Goal: Task Accomplishment & Management: Manage account settings

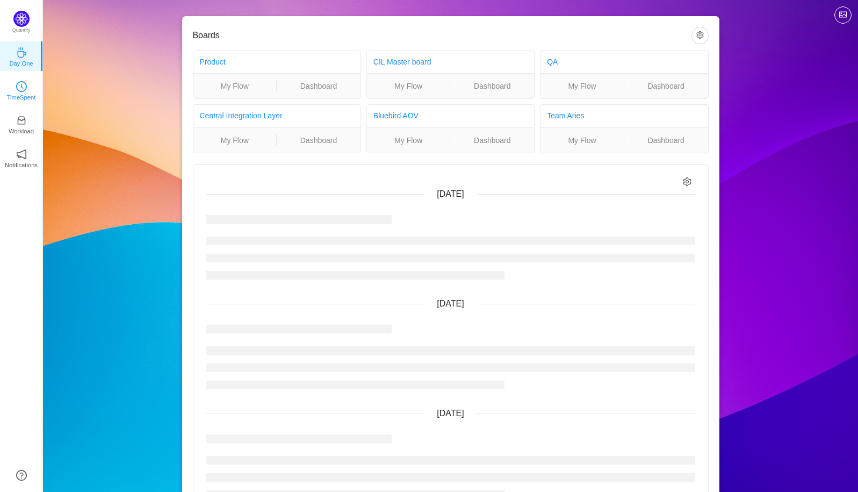
click at [21, 98] on p "TimeSpent" at bounding box center [21, 97] width 29 height 10
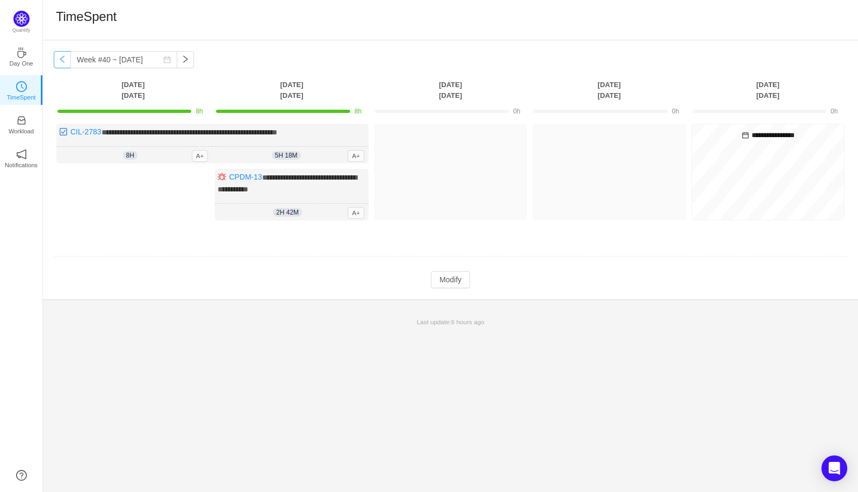
click at [62, 66] on button "button" at bounding box center [62, 59] width 17 height 17
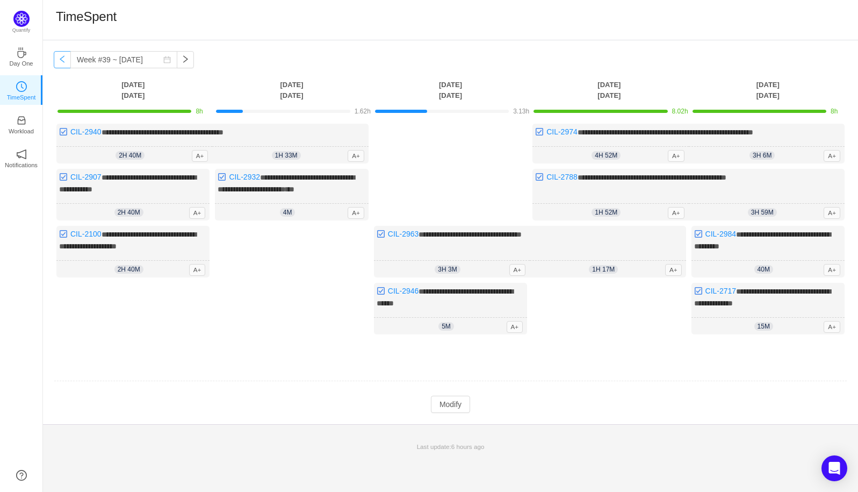
click at [62, 66] on button "button" at bounding box center [62, 59] width 17 height 17
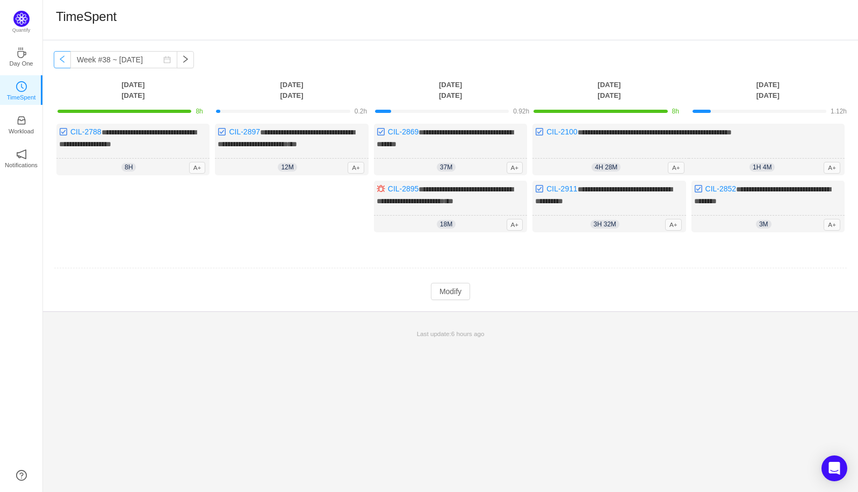
click at [62, 66] on button "button" at bounding box center [62, 59] width 17 height 17
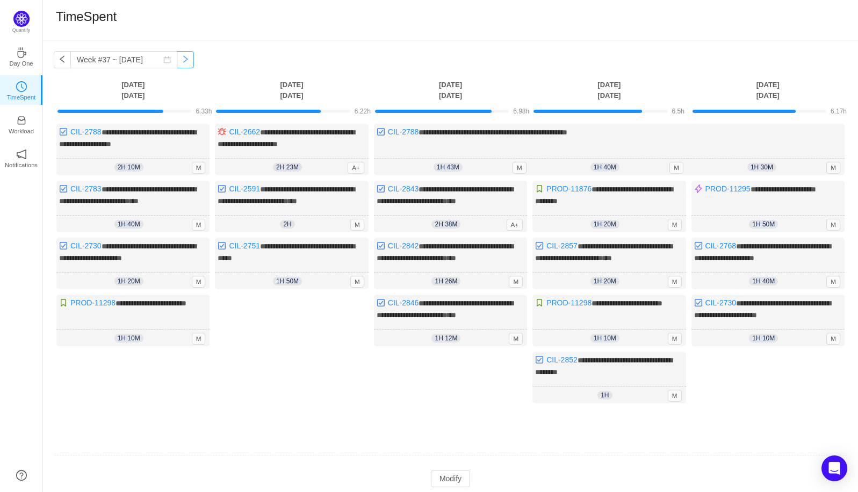
click at [178, 61] on button "button" at bounding box center [185, 59] width 17 height 17
type input "Week #38 ~ [DATE]"
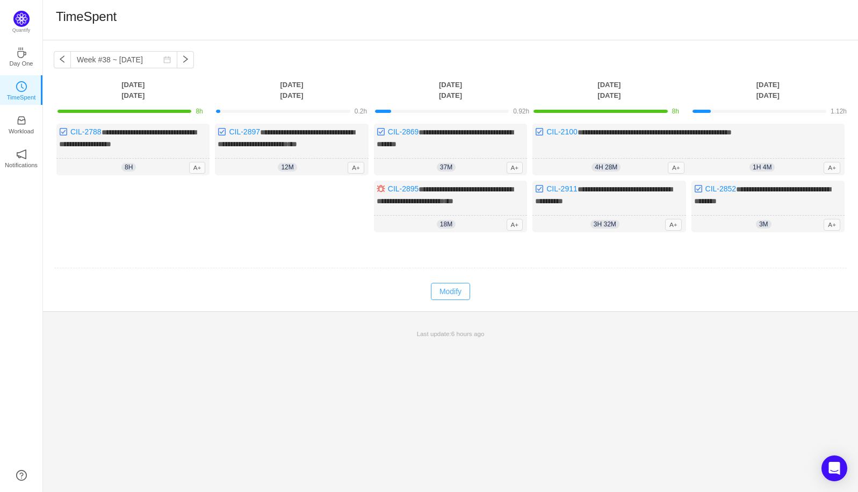
click at [459, 292] on button "Modify" at bounding box center [450, 291] width 39 height 17
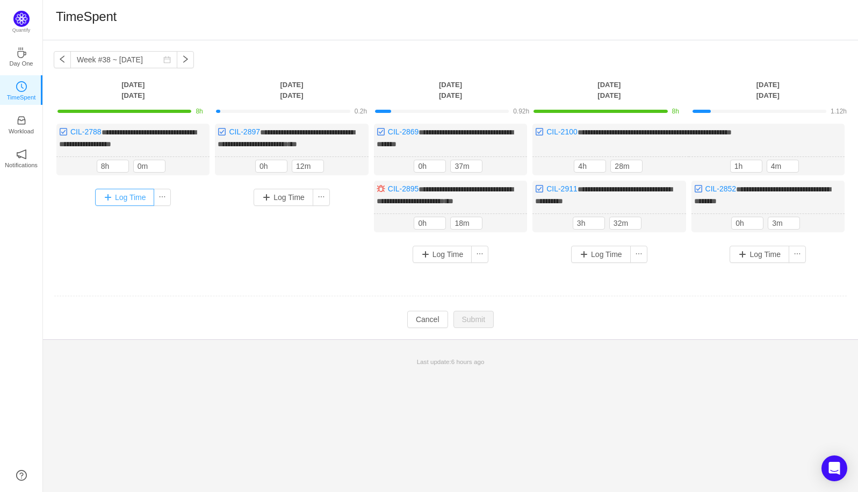
click at [119, 193] on button "Log Time" at bounding box center [125, 197] width 60 height 17
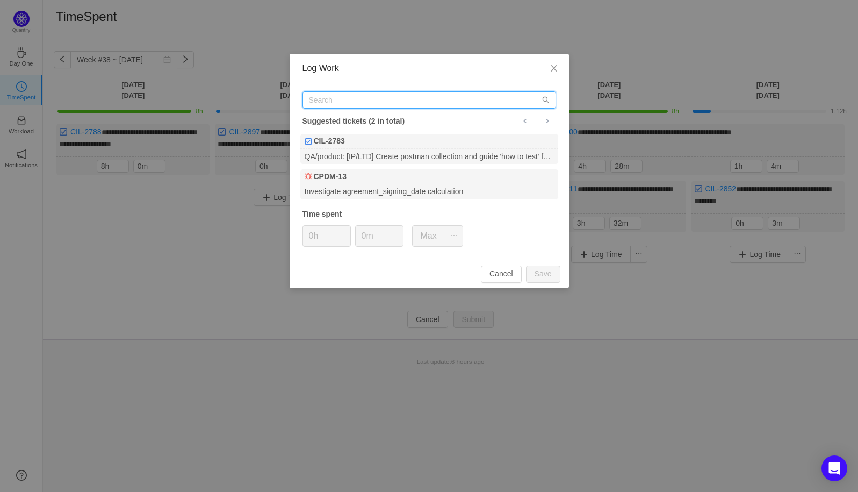
click at [349, 104] on input "text" at bounding box center [429, 99] width 254 height 17
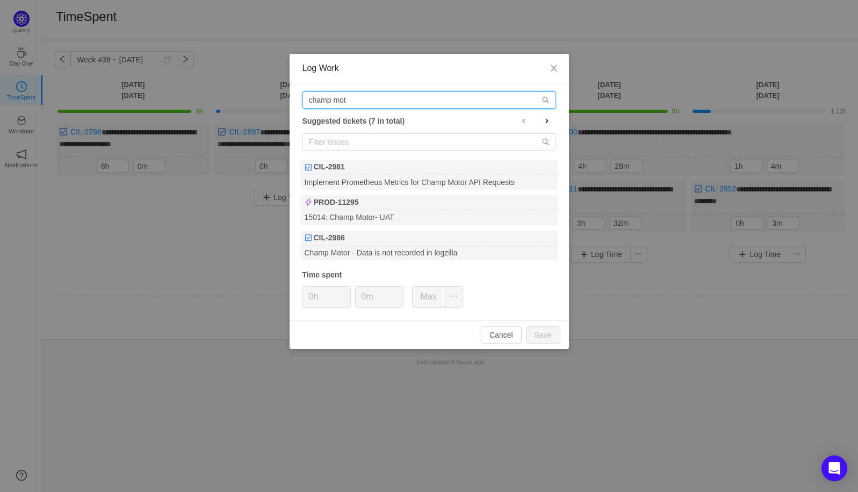
type input "champ mot"
click at [236, 251] on div "Log Work champ mot Suggested tickets (7 in total) CIL-2981 Implement Prometheus…" at bounding box center [429, 246] width 858 height 492
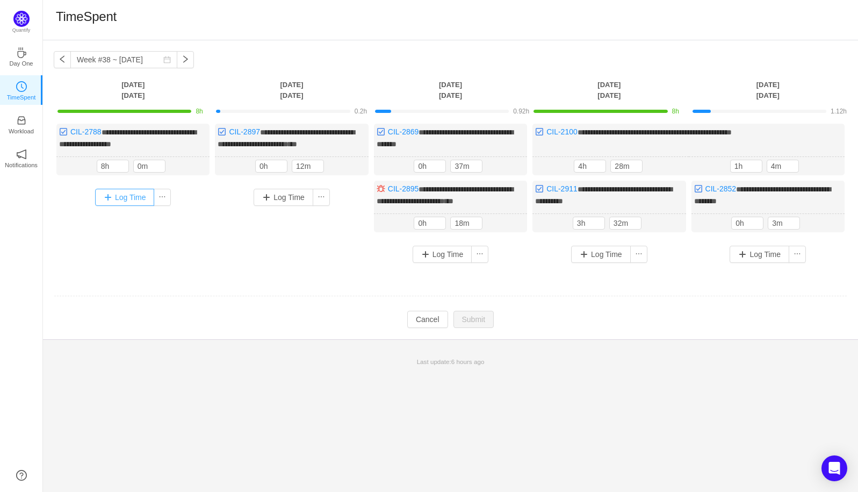
click at [129, 196] on button "Log Time" at bounding box center [125, 197] width 60 height 17
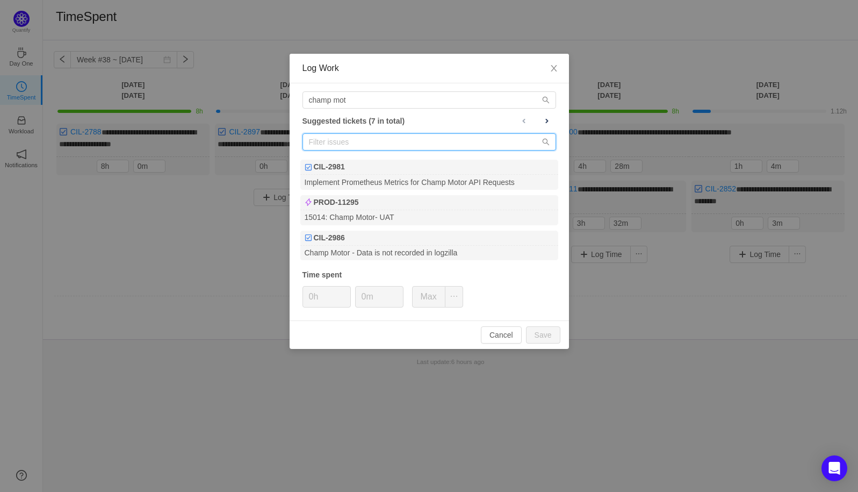
click at [332, 147] on input "text" at bounding box center [429, 141] width 254 height 17
paste input "[URL][DOMAIN_NAME]"
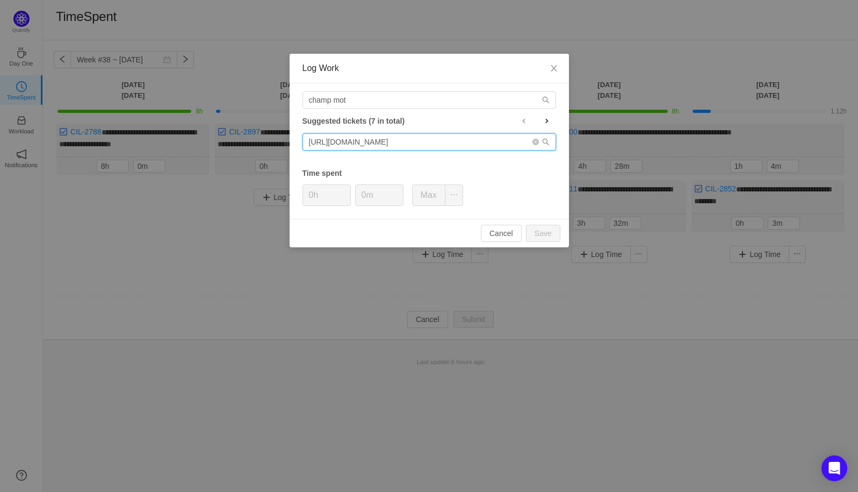
drag, startPoint x: 505, startPoint y: 147, endPoint x: 298, endPoint y: 134, distance: 207.8
click at [298, 134] on div "champ mot Suggested tickets (7 in total) [URL][DOMAIN_NAME] Time spent 0h 0m Max" at bounding box center [429, 150] width 279 height 135
type input "="
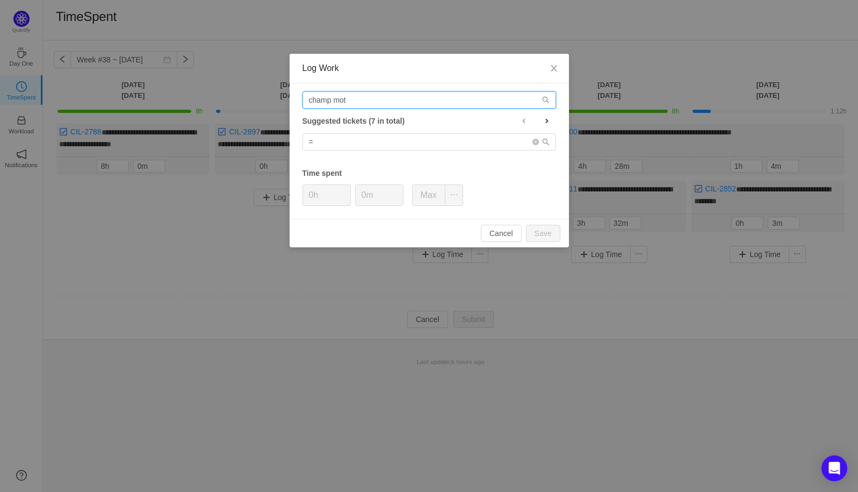
drag, startPoint x: 351, startPoint y: 104, endPoint x: 254, endPoint y: 89, distance: 98.4
click at [254, 90] on div "Log Work champ mot Suggested tickets (7 in total) = Time spent 0h 0m Max Cancel…" at bounding box center [429, 246] width 858 height 492
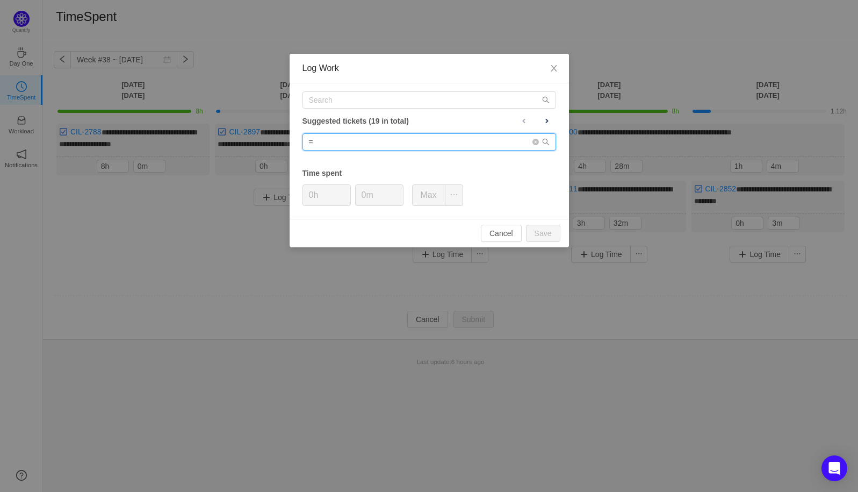
drag, startPoint x: 321, startPoint y: 147, endPoint x: 257, endPoint y: 132, distance: 65.7
click at [256, 135] on div "Log Work Suggested tickets (19 in total) = Time spent 0h 0m Max Cancel Save" at bounding box center [429, 246] width 858 height 492
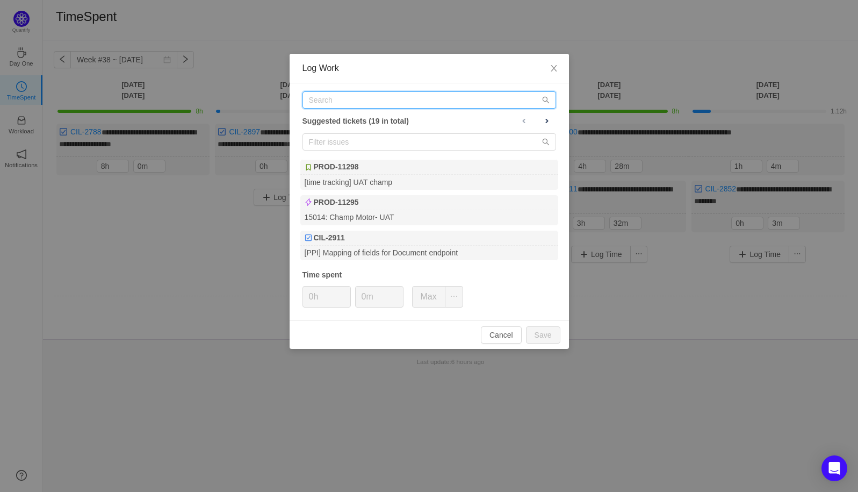
click at [322, 103] on input "text" at bounding box center [429, 99] width 254 height 17
paste input "[URL][DOMAIN_NAME]"
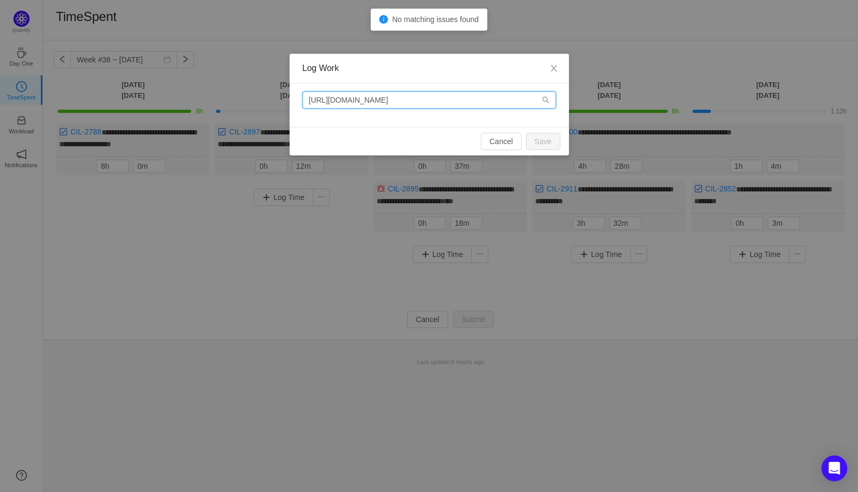
drag, startPoint x: 442, startPoint y: 99, endPoint x: 284, endPoint y: 97, distance: 158.0
click at [284, 97] on div "Log Work [URL][DOMAIN_NAME] Cancel Save" at bounding box center [429, 246] width 858 height 492
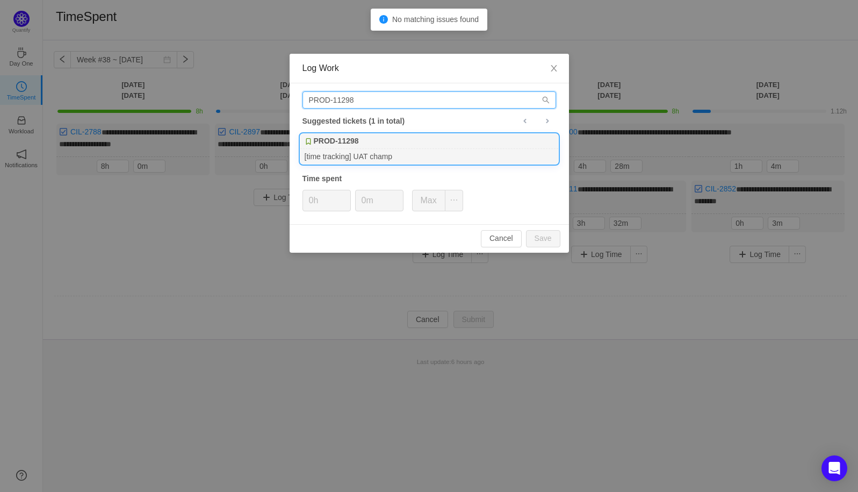
type input "PROD-11298"
click at [345, 146] on b "PROD-11298" at bounding box center [336, 140] width 45 height 11
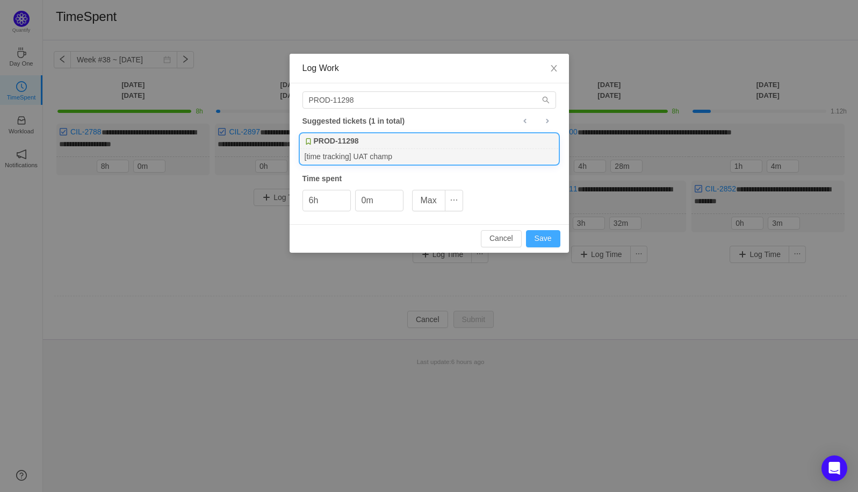
click at [548, 237] on button "Save" at bounding box center [543, 238] width 34 height 17
type input "0h"
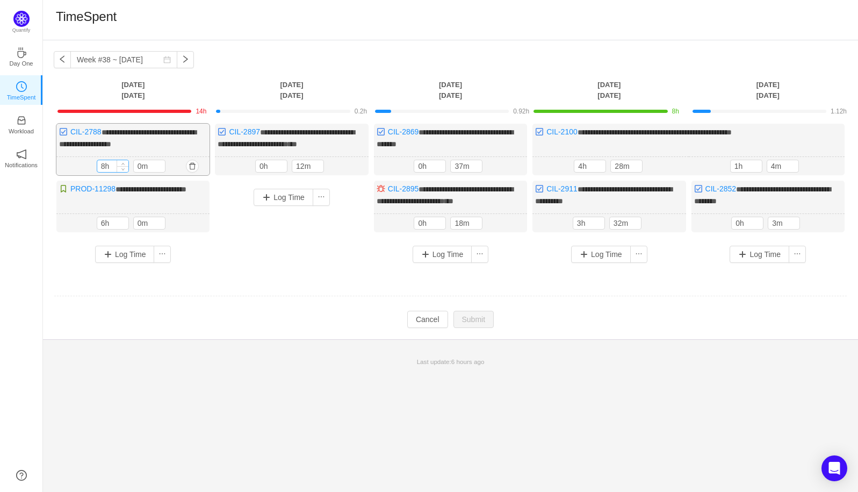
click at [112, 167] on input "8h" at bounding box center [112, 166] width 31 height 12
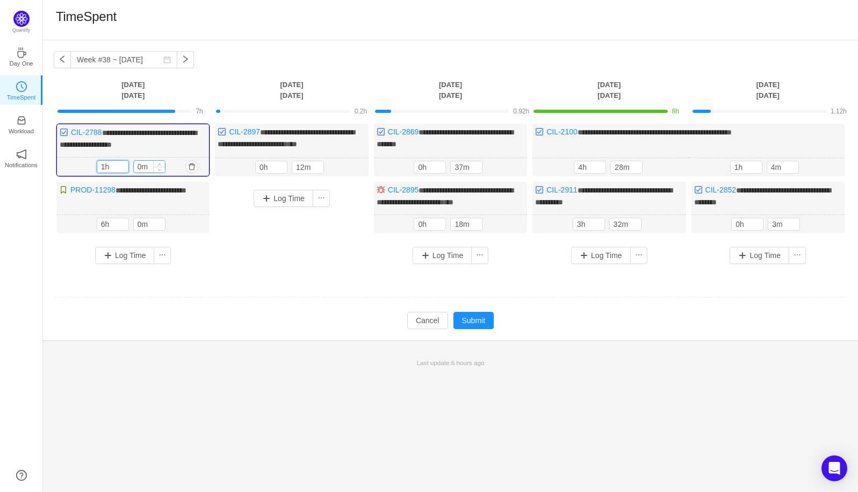
type input "1h"
click at [137, 163] on input "0m" at bounding box center [149, 167] width 31 height 12
type input "10m"
click at [203, 261] on div "Log Time" at bounding box center [133, 255] width 148 height 28
click at [265, 168] on input "0h" at bounding box center [271, 167] width 31 height 12
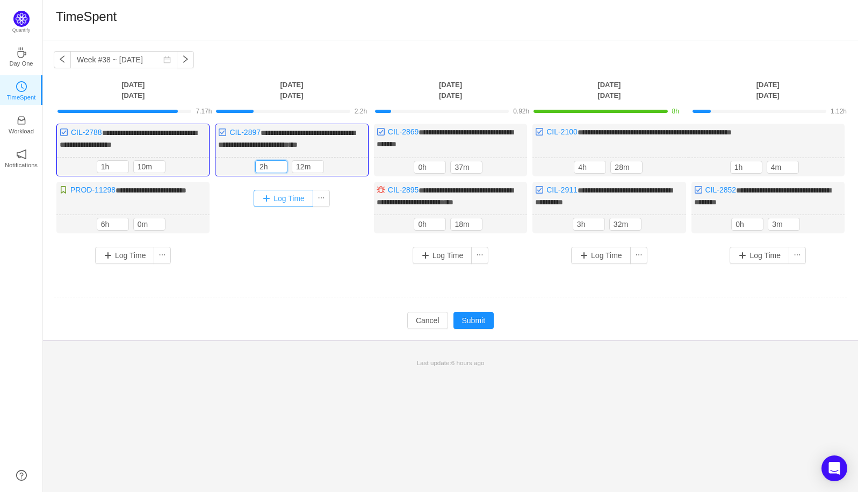
type input "2h"
click at [285, 197] on button "Log Time" at bounding box center [284, 198] width 60 height 17
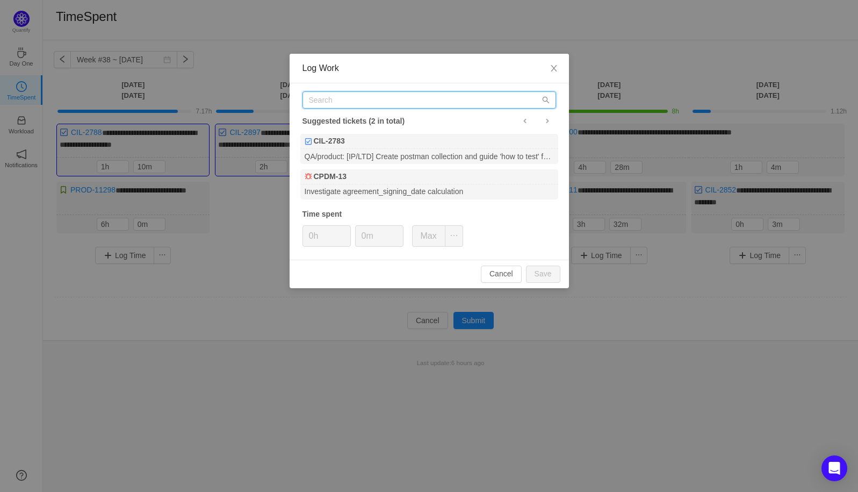
click at [358, 102] on input "text" at bounding box center [429, 99] width 254 height 17
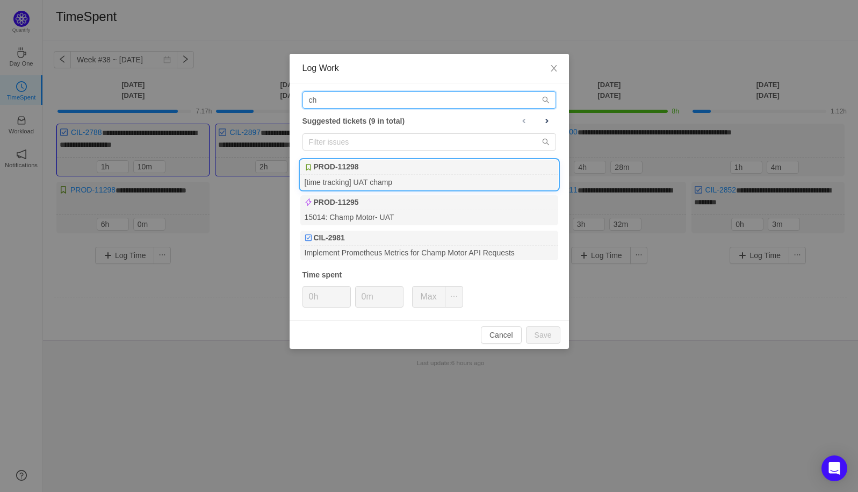
type input "ch"
click at [441, 175] on div "[time tracking] UAT champ" at bounding box center [429, 182] width 258 height 15
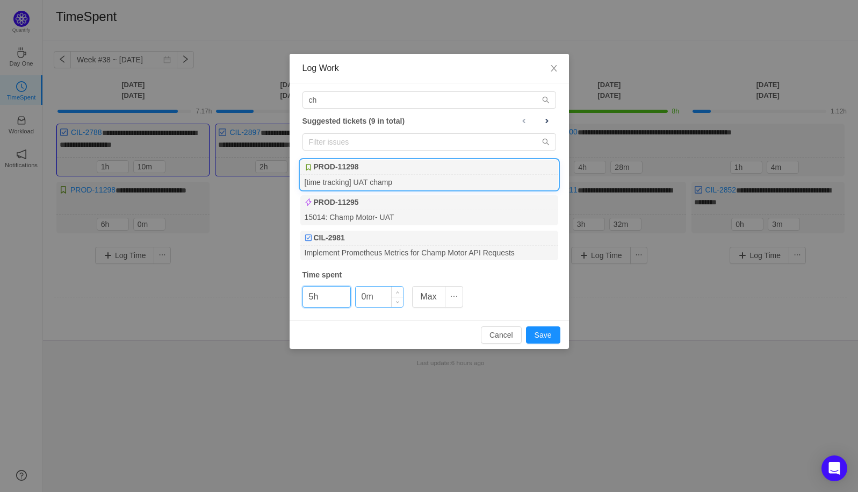
type input "5h"
click at [359, 292] on input "0m" at bounding box center [379, 296] width 47 height 20
type input "50m"
click at [540, 326] on button "Save" at bounding box center [543, 334] width 34 height 17
type input "0h"
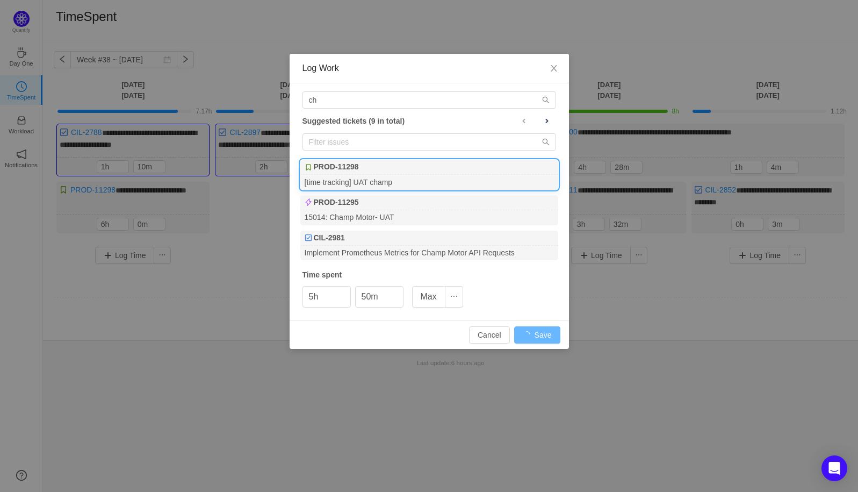
type input "0m"
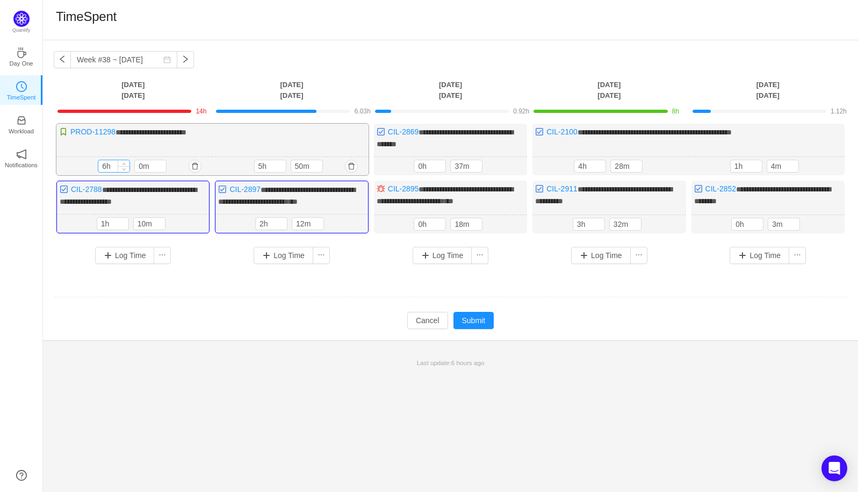
click at [105, 167] on input "6h" at bounding box center [113, 166] width 31 height 12
click at [477, 321] on button "Submit" at bounding box center [473, 320] width 41 height 17
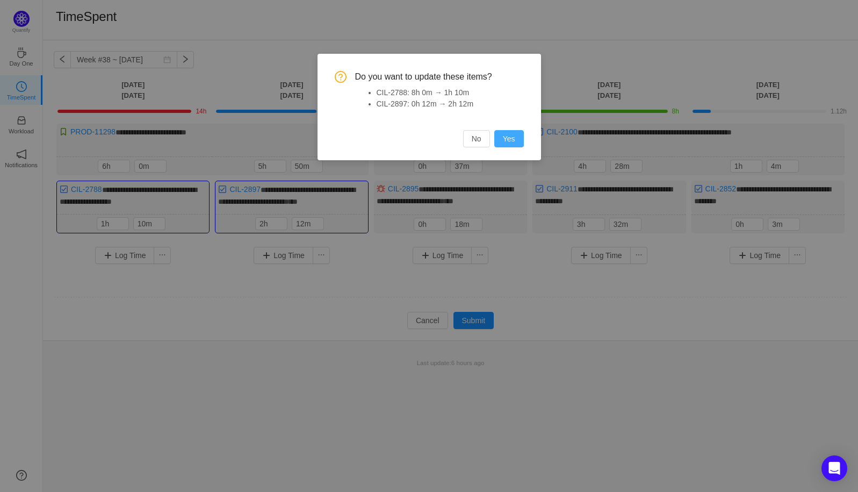
click at [511, 140] on button "Yes" at bounding box center [509, 138] width 30 height 17
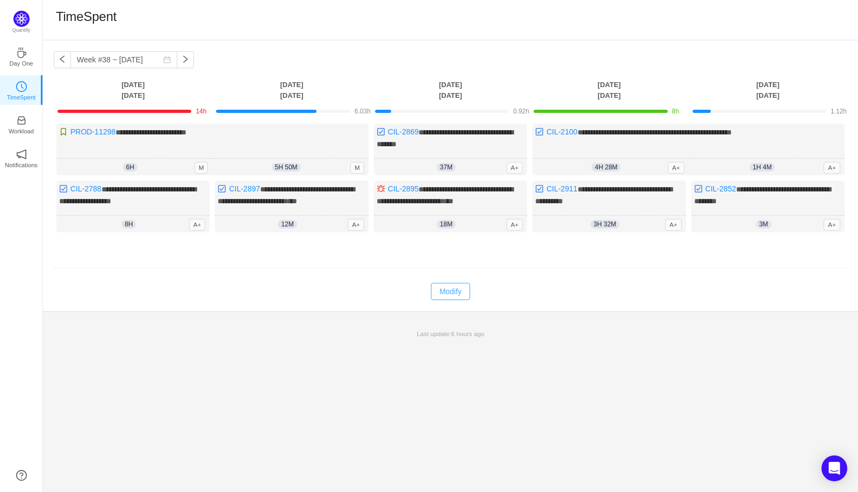
click at [455, 290] on button "Modify" at bounding box center [450, 291] width 39 height 17
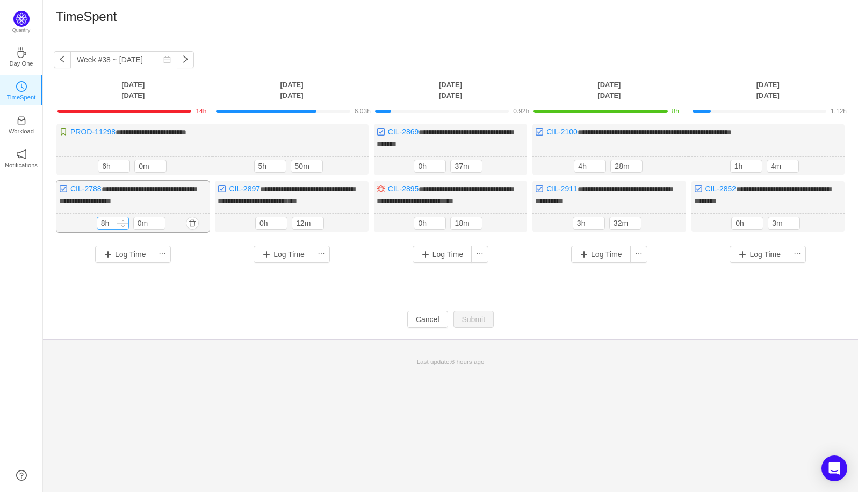
click at [104, 224] on input "8h" at bounding box center [112, 223] width 31 height 12
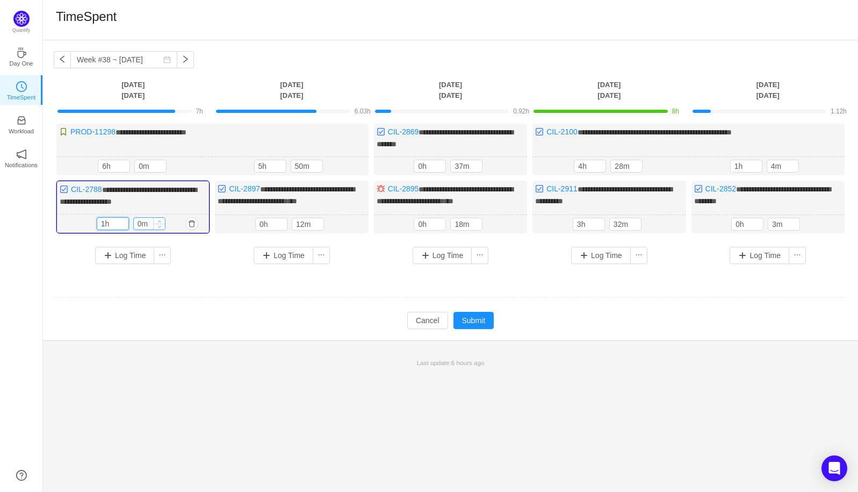
type input "1h"
click at [139, 218] on input "0m" at bounding box center [149, 224] width 31 height 12
type input "10m"
click at [479, 316] on button "Submit" at bounding box center [473, 320] width 41 height 17
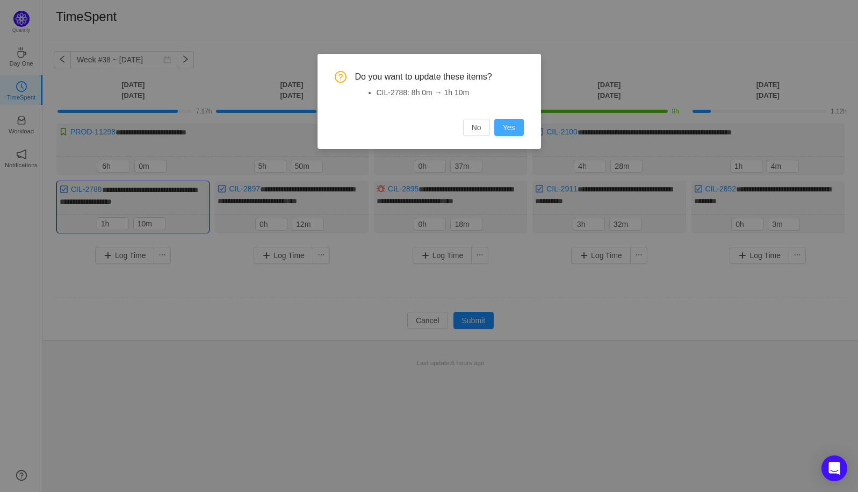
click at [511, 129] on button "Yes" at bounding box center [509, 127] width 30 height 17
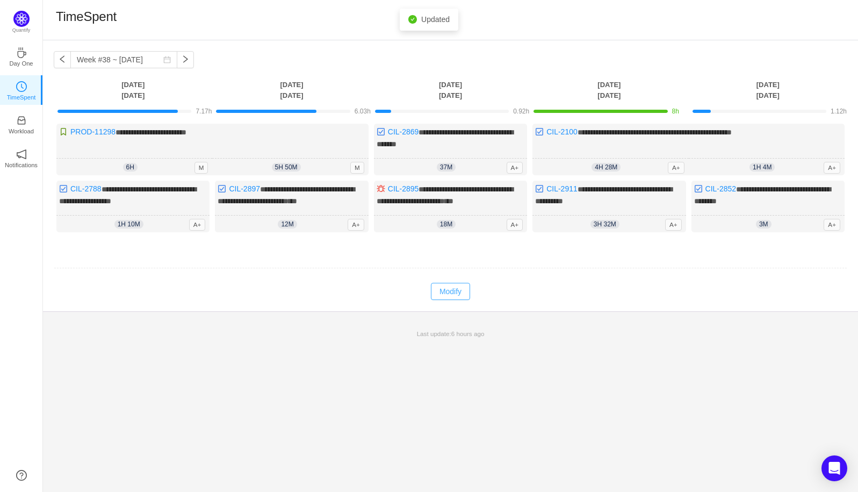
click at [459, 287] on button "Modify" at bounding box center [450, 291] width 39 height 17
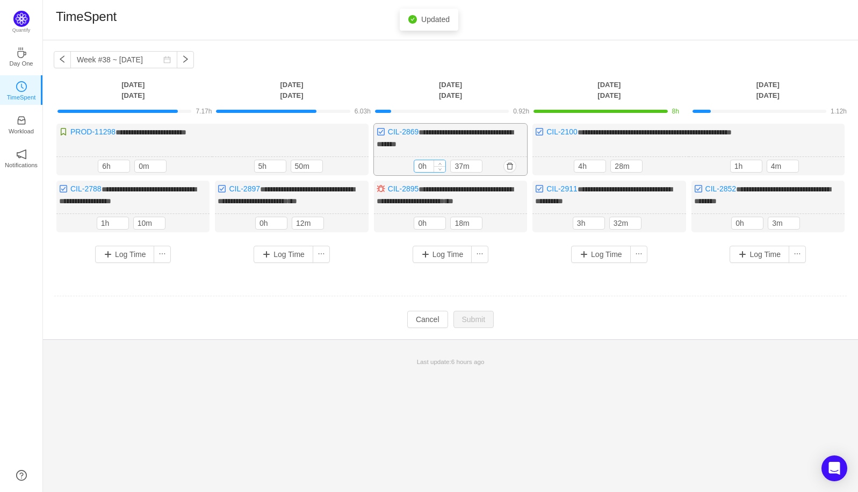
click at [421, 165] on input "0h" at bounding box center [429, 166] width 31 height 12
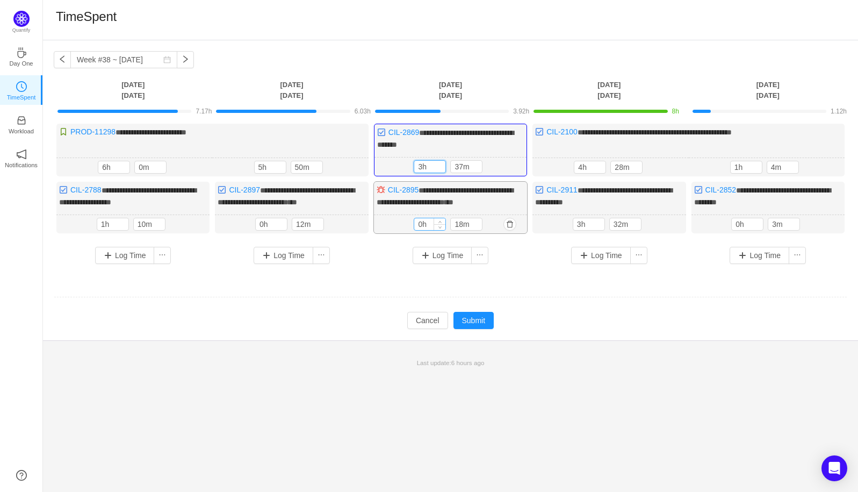
type input "3h"
click at [420, 222] on input "0h" at bounding box center [429, 224] width 31 height 12
type input "1h"
click at [449, 255] on button "Log Time" at bounding box center [443, 256] width 60 height 17
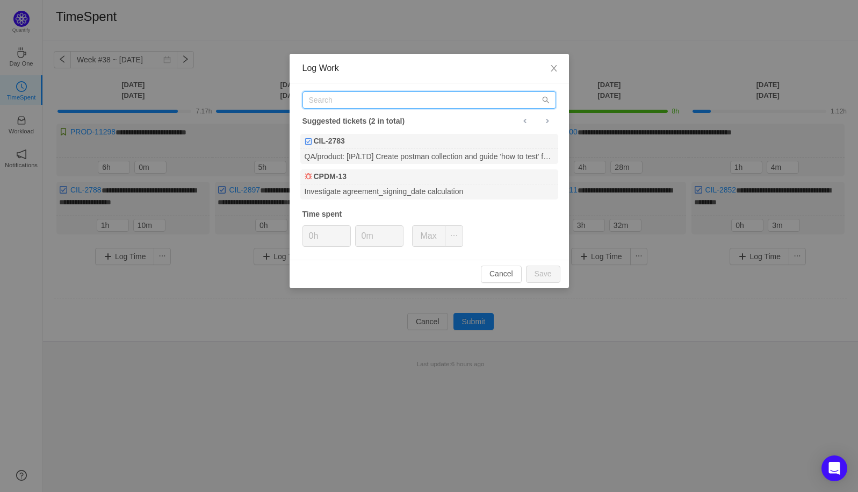
click at [401, 95] on input "text" at bounding box center [429, 99] width 254 height 17
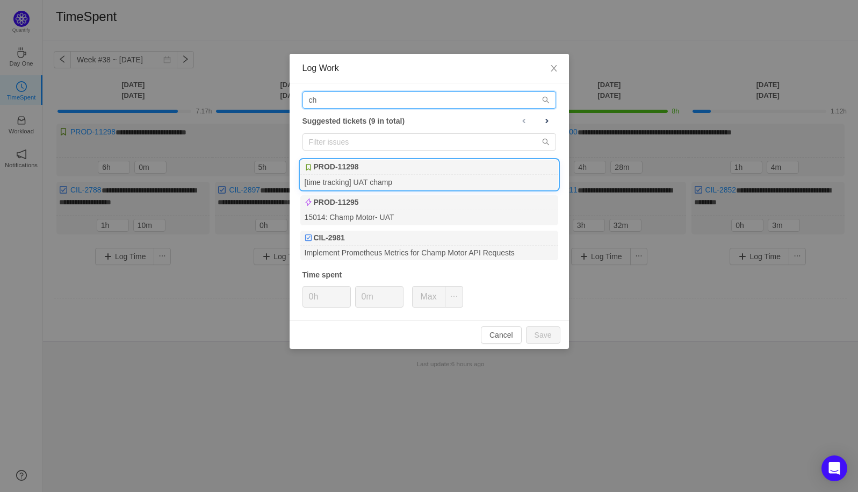
type input "ch"
click at [394, 179] on div "[time tracking] UAT champ" at bounding box center [429, 182] width 258 height 15
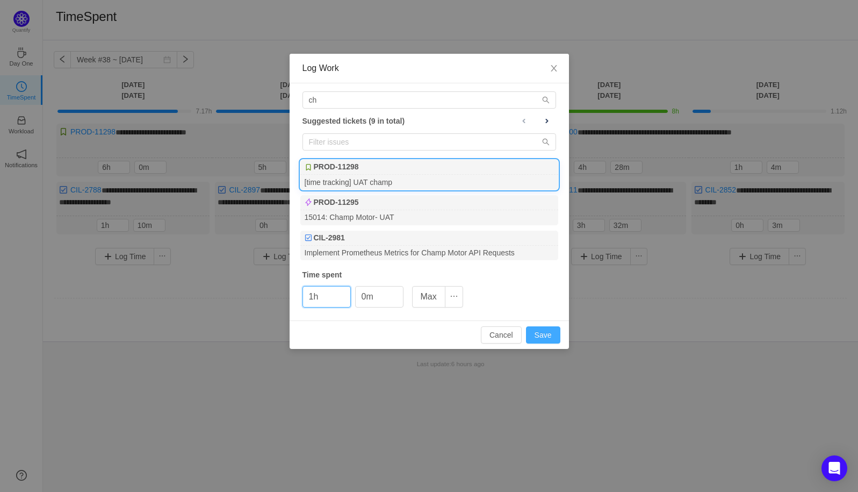
click at [545, 328] on button "Save" at bounding box center [543, 334] width 34 height 17
type input "0h"
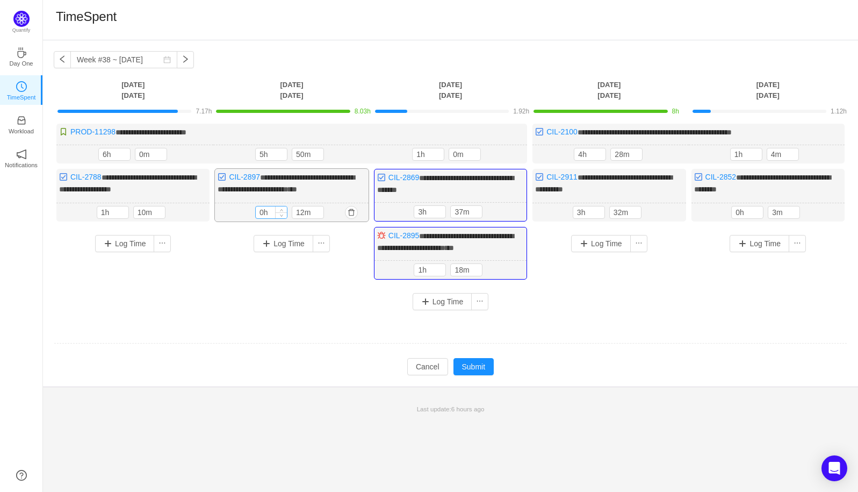
click at [259, 209] on input "0h" at bounding box center [271, 212] width 31 height 12
click at [264, 211] on input "0h" at bounding box center [271, 212] width 31 height 12
type input "2h"
click at [744, 209] on input "0h" at bounding box center [747, 212] width 31 height 12
click at [741, 211] on input "0h" at bounding box center [747, 212] width 31 height 12
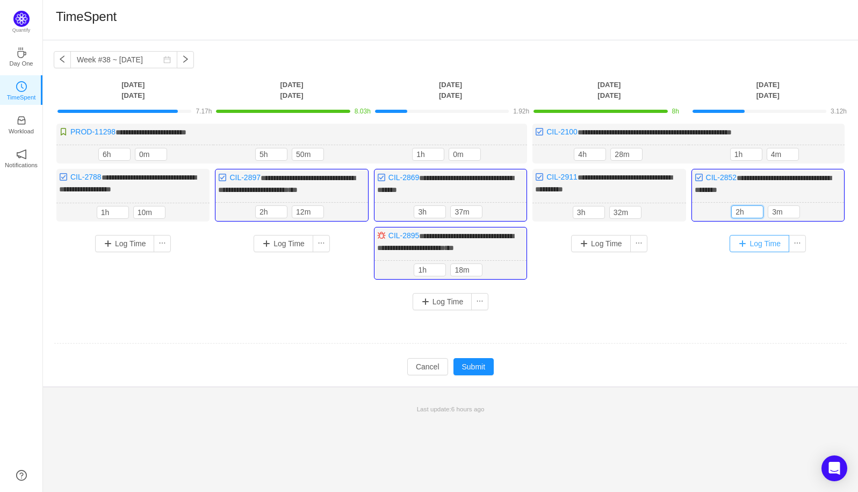
type input "2h"
click at [760, 241] on button "Log Time" at bounding box center [760, 243] width 60 height 17
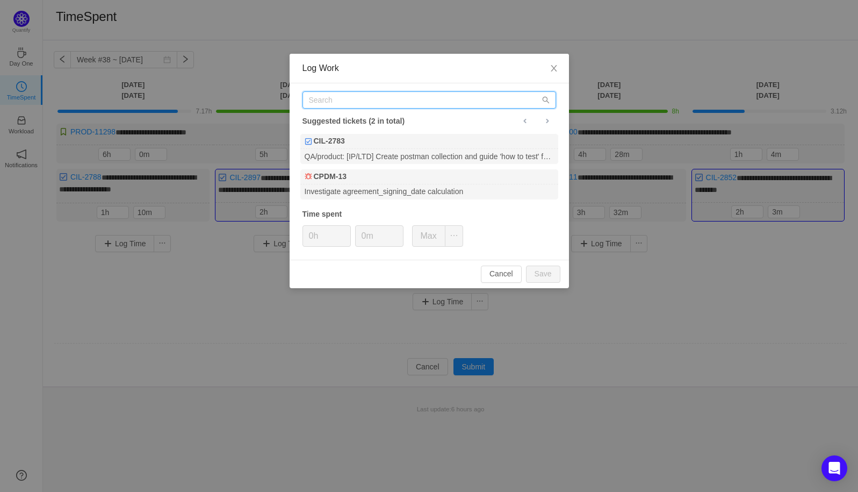
click at [389, 104] on input "text" at bounding box center [429, 99] width 254 height 17
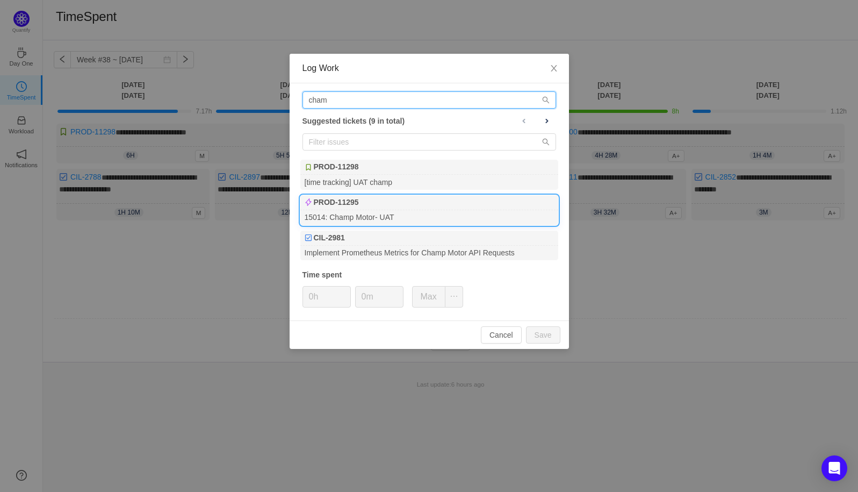
type input "cham"
click at [380, 215] on div "15014: Champ Motor- UAT" at bounding box center [429, 217] width 258 height 15
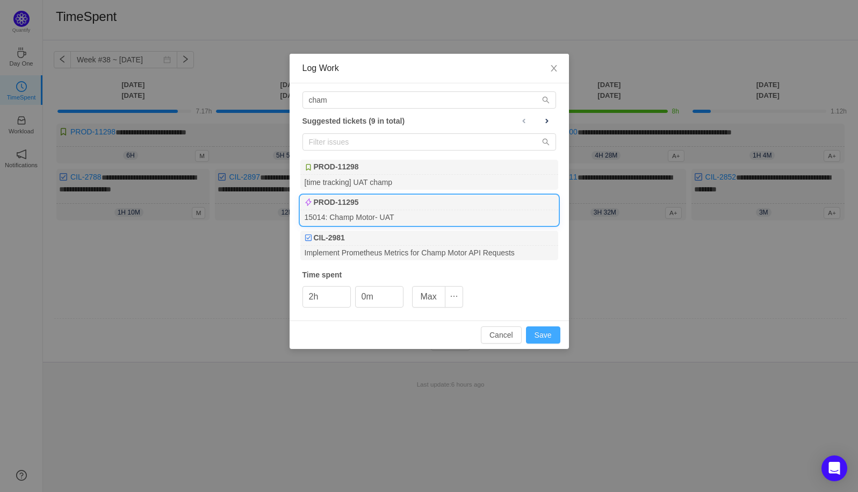
click at [544, 333] on button "Save" at bounding box center [543, 334] width 34 height 17
type input "0h"
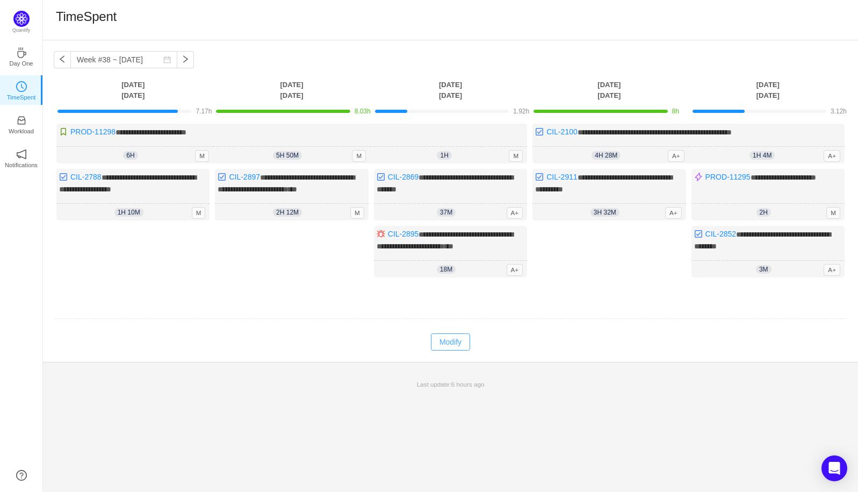
click at [451, 340] on button "Modify" at bounding box center [450, 341] width 39 height 17
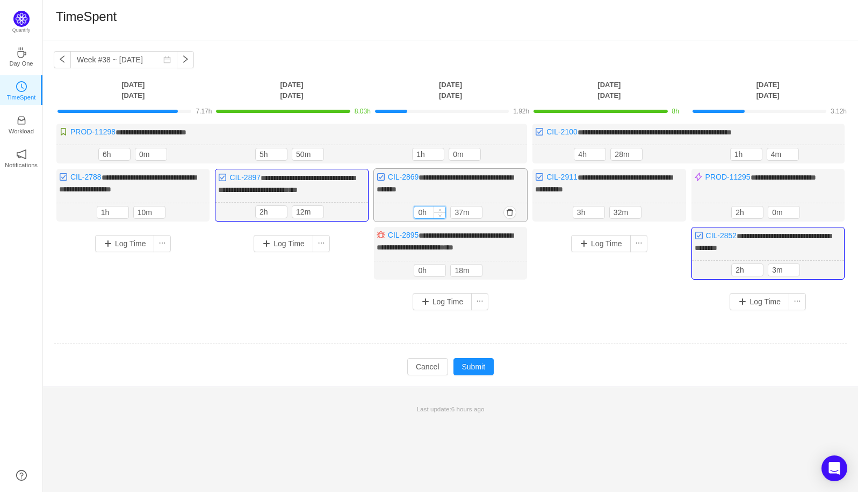
click at [424, 214] on input "0h" at bounding box center [429, 212] width 31 height 12
click at [423, 210] on input "0h" at bounding box center [429, 212] width 31 height 12
type input "2h"
click at [421, 268] on input "0h" at bounding box center [429, 270] width 31 height 12
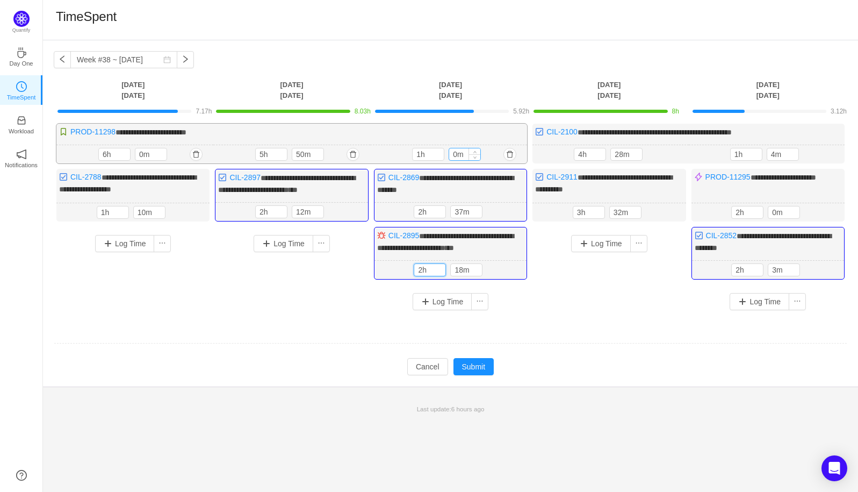
type input "2h"
click at [454, 152] on input "0m" at bounding box center [464, 154] width 31 height 12
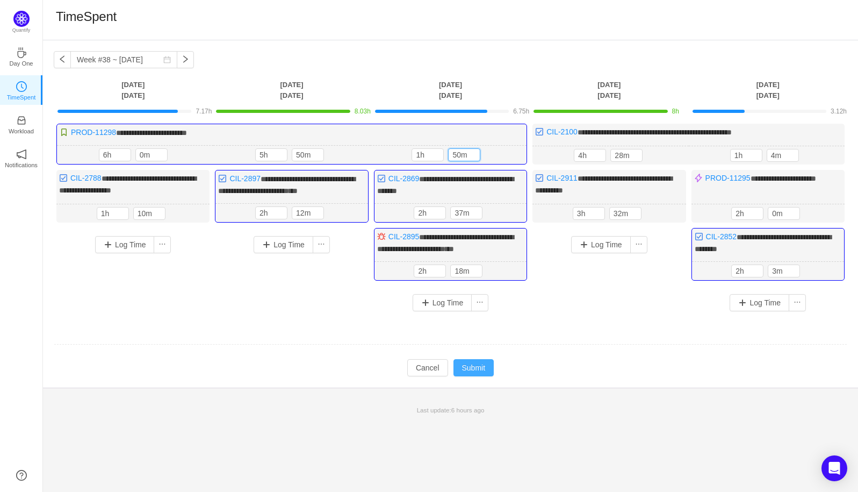
type input "50m"
click at [478, 367] on button "Submit" at bounding box center [473, 367] width 41 height 17
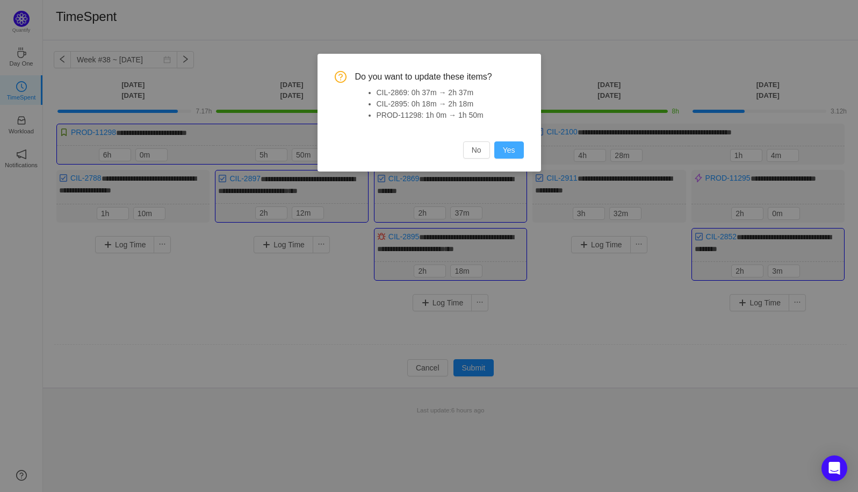
click at [516, 149] on button "Yes" at bounding box center [509, 149] width 30 height 17
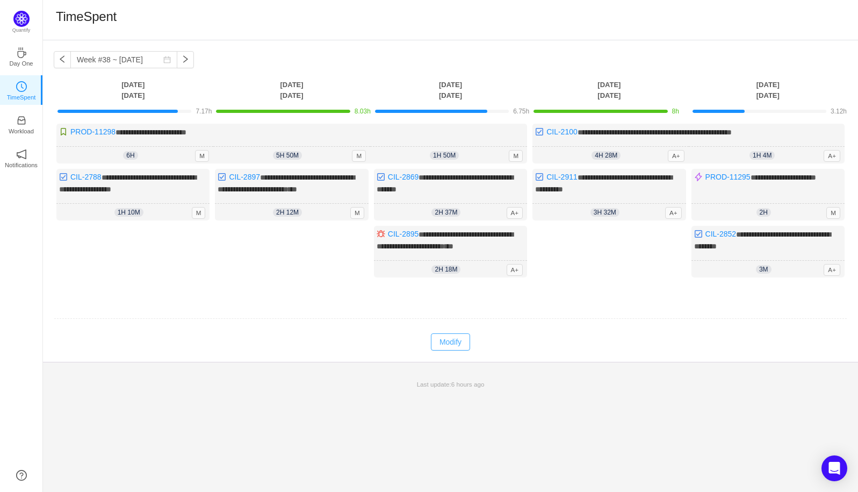
click at [448, 341] on button "Modify" at bounding box center [450, 341] width 39 height 17
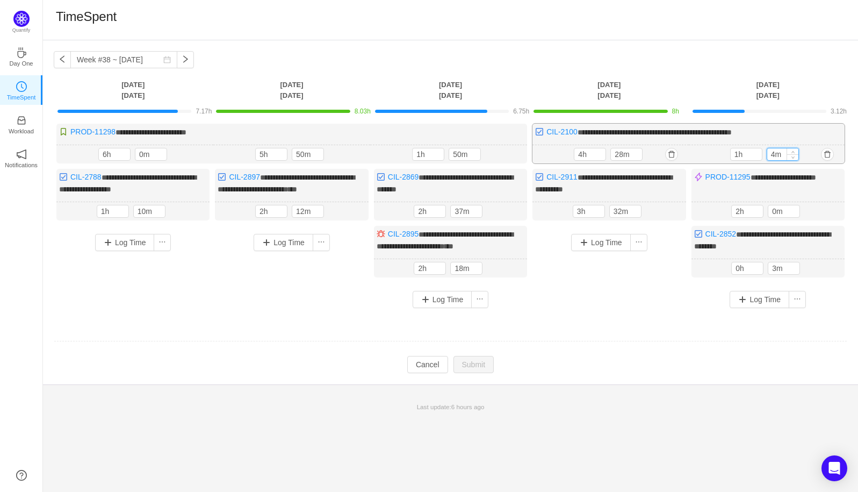
click at [777, 154] on input "4m" at bounding box center [782, 154] width 31 height 12
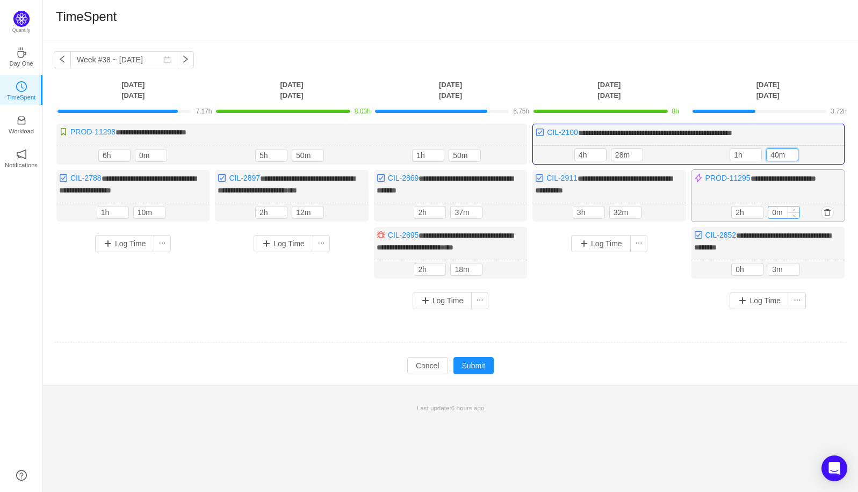
type input "40m"
click at [773, 211] on input "0m" at bounding box center [783, 212] width 31 height 12
type input "50m"
click at [741, 264] on input "0h" at bounding box center [747, 269] width 31 height 12
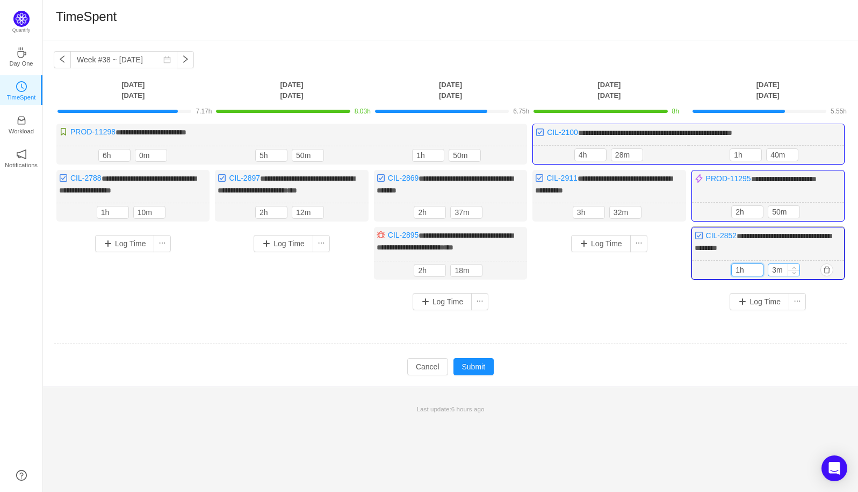
type input "1h"
click at [778, 268] on input "3m" at bounding box center [783, 270] width 31 height 12
type input "30m"
click at [475, 364] on button "Submit" at bounding box center [473, 366] width 41 height 17
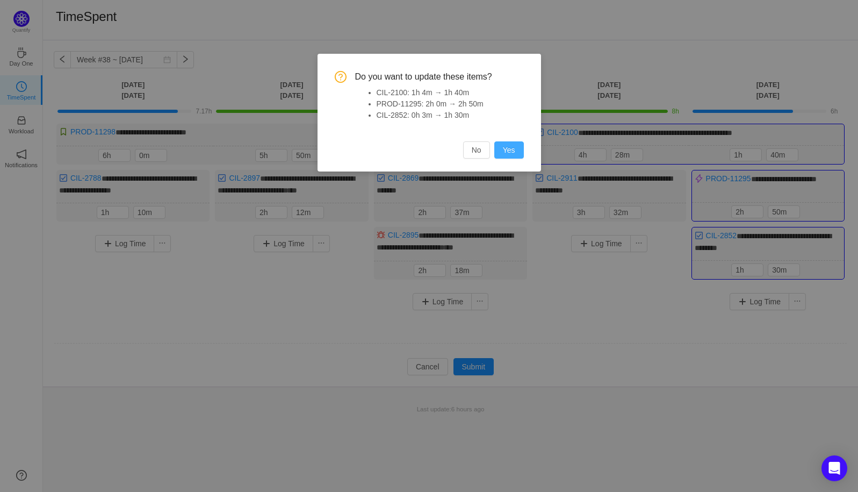
click at [516, 150] on button "Yes" at bounding box center [509, 149] width 30 height 17
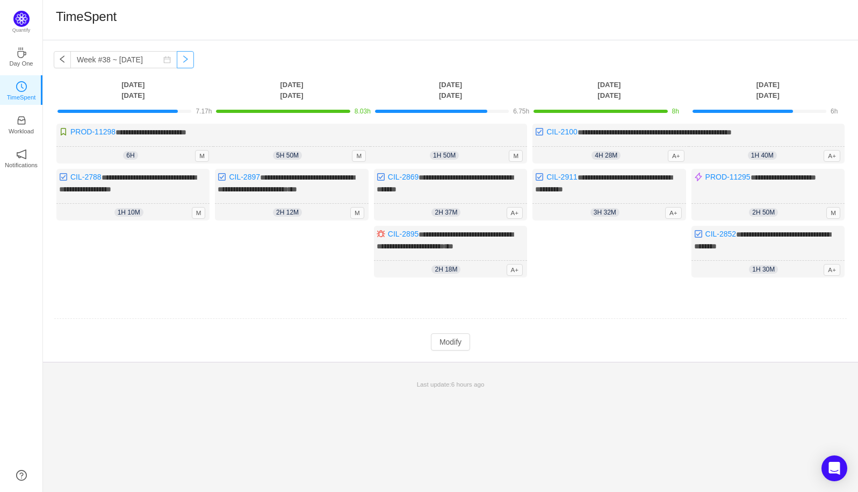
click at [177, 61] on button "button" at bounding box center [185, 59] width 17 height 17
type input "Week #39 ~ [DATE]"
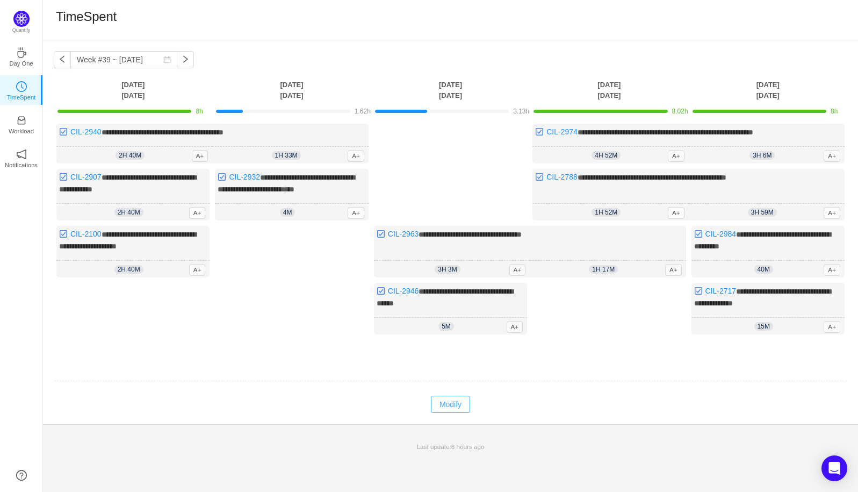
click at [456, 398] on button "Modify" at bounding box center [450, 403] width 39 height 17
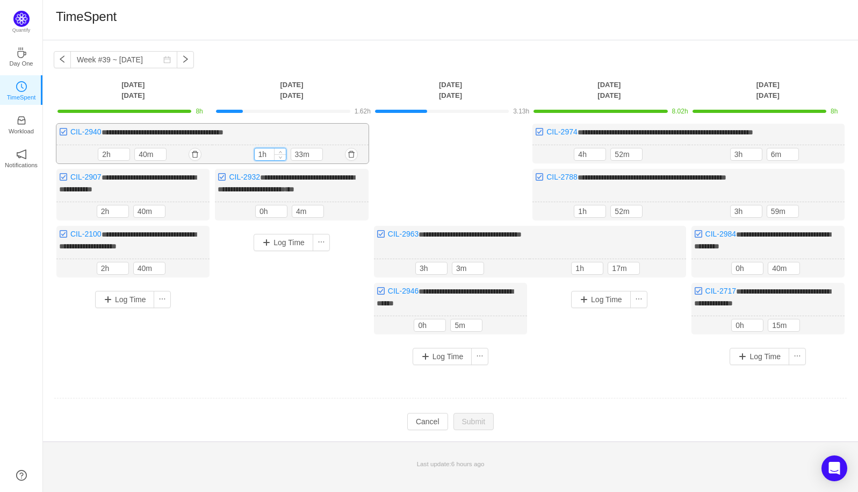
click at [259, 155] on input "1h" at bounding box center [270, 154] width 31 height 12
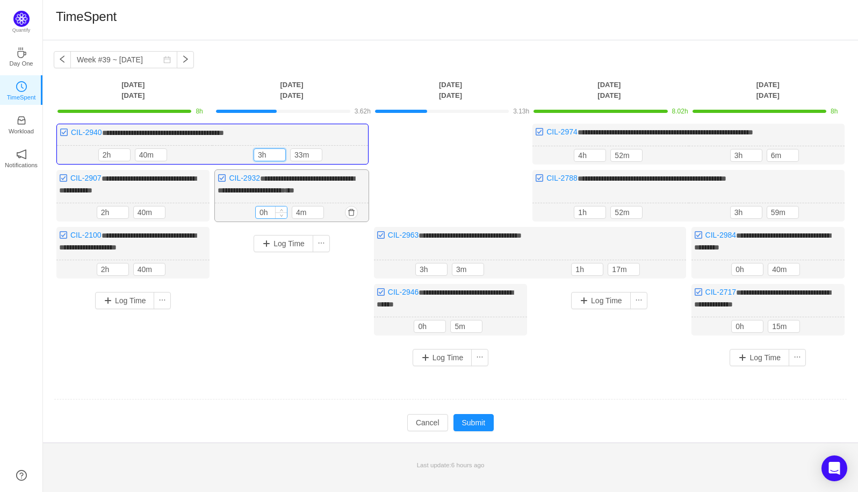
type input "3h"
click at [261, 212] on input "0h" at bounding box center [271, 212] width 31 height 12
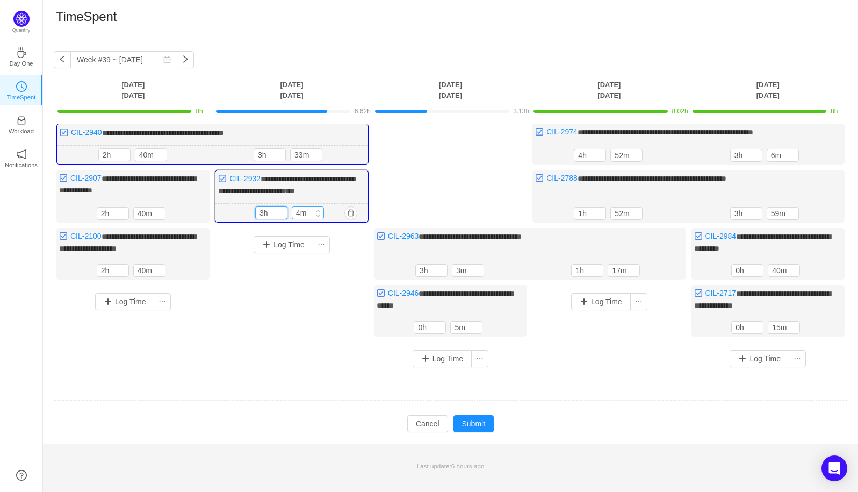
type input "3h"
click at [300, 211] on input "4m" at bounding box center [307, 213] width 31 height 12
type input "40m"
click at [301, 153] on input "33m" at bounding box center [306, 155] width 31 height 12
type input "50m"
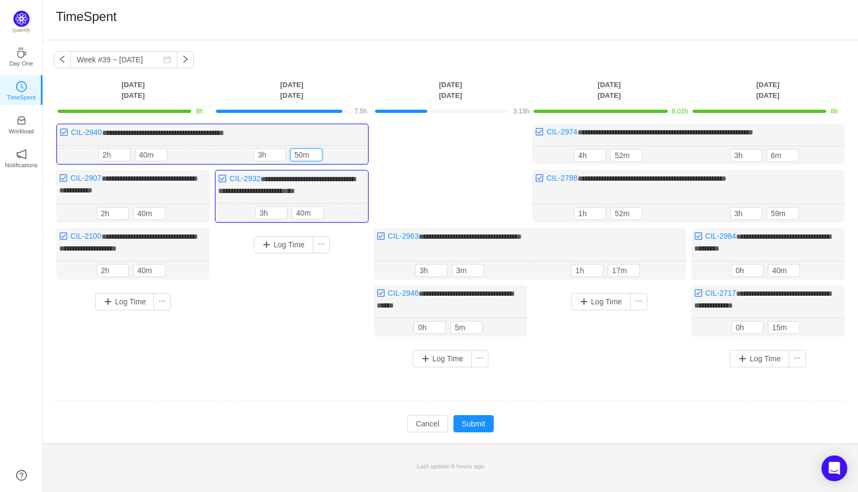
click at [297, 270] on div "Log Time" at bounding box center [291, 292] width 153 height 128
click at [423, 268] on input "3h" at bounding box center [431, 270] width 31 height 12
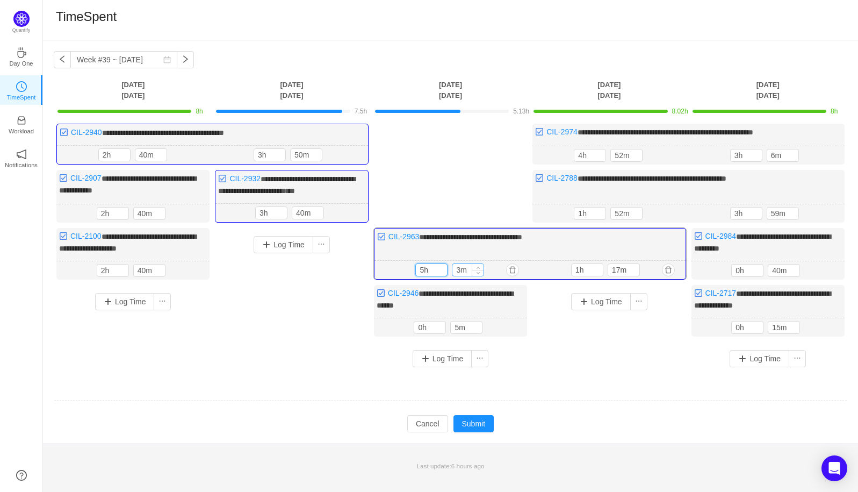
type input "5h"
click at [462, 269] on input "3m" at bounding box center [467, 270] width 31 height 12
type input "30m"
click at [423, 268] on input "5h" at bounding box center [431, 270] width 31 height 12
type input "2h"
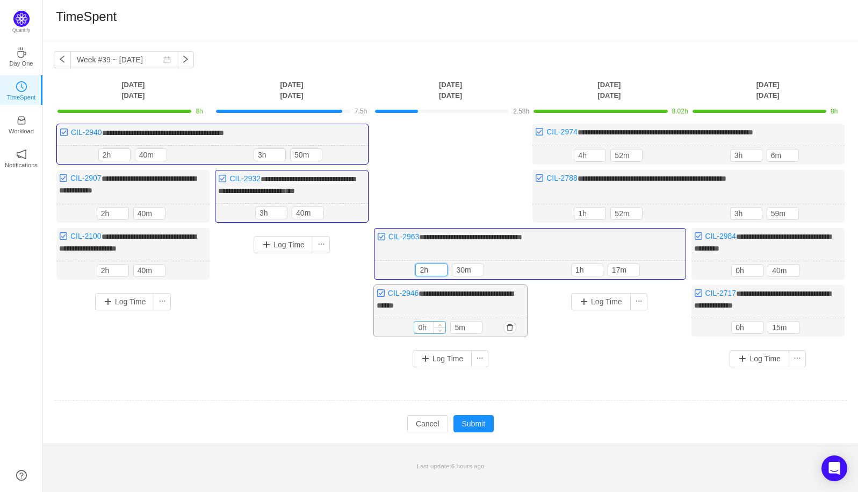
click at [421, 321] on input "0h" at bounding box center [429, 327] width 31 height 12
type input "1h"
click at [459, 322] on input "5m" at bounding box center [466, 328] width 31 height 12
type input "50m"
click at [442, 362] on button "Log Time" at bounding box center [443, 359] width 60 height 17
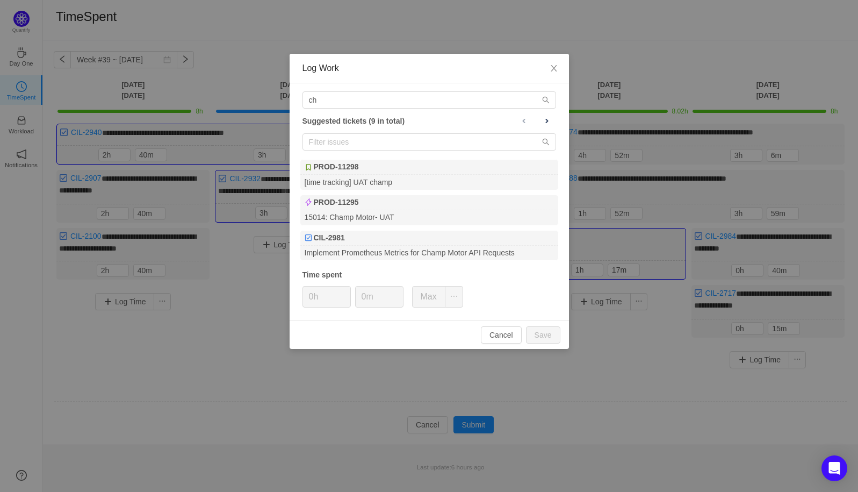
click at [440, 189] on ul "PROD-11298 [time tracking] UAT champ PROD-11295 15014: Champ Motor- UAT CIL-298…" at bounding box center [429, 210] width 259 height 102
click at [440, 177] on div "[time tracking] UAT champ" at bounding box center [429, 182] width 258 height 15
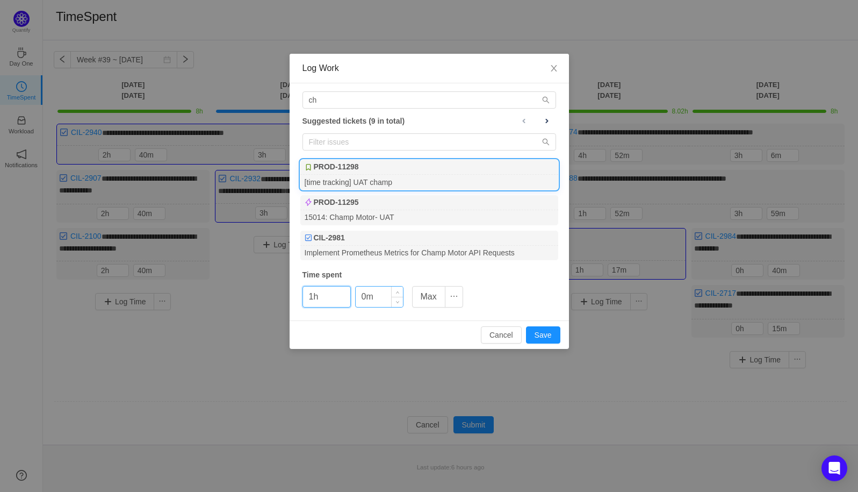
type input "1h"
click at [365, 291] on input "0m" at bounding box center [379, 296] width 47 height 20
click at [362, 294] on input "0m" at bounding box center [379, 296] width 47 height 20
type input "20m"
click at [543, 334] on button "Save" at bounding box center [543, 334] width 34 height 17
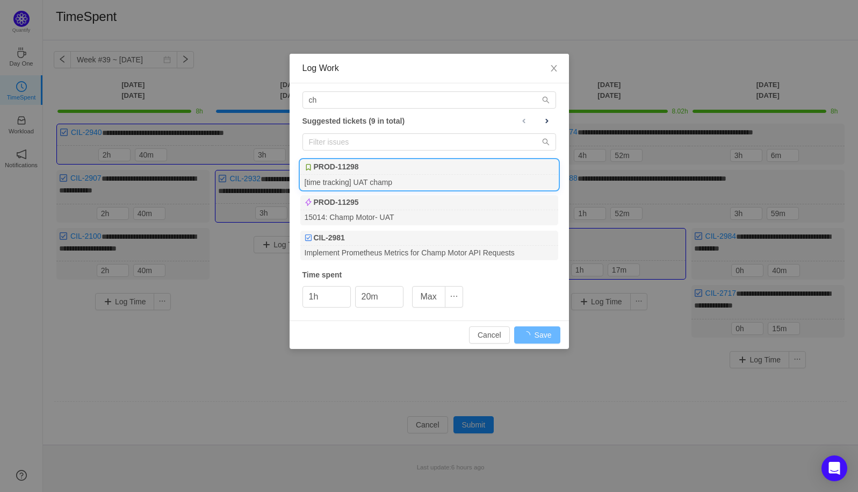
type input "0h"
type input "0m"
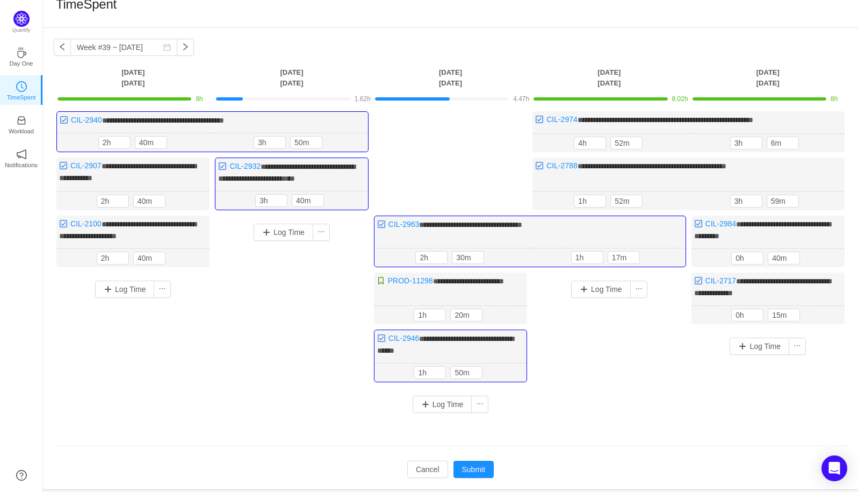
scroll to position [14, 0]
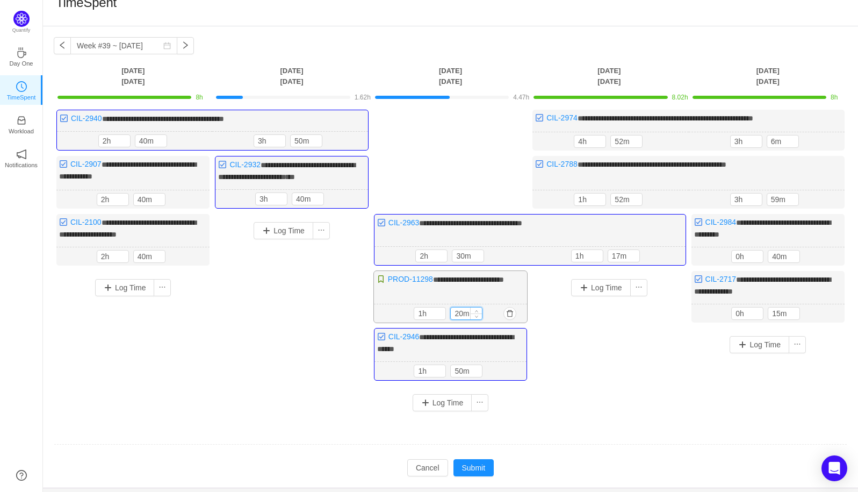
click at [456, 309] on input "20m" at bounding box center [466, 313] width 31 height 12
click at [459, 309] on input "20m" at bounding box center [466, 313] width 31 height 12
type input "50m"
click at [468, 460] on button "Submit" at bounding box center [473, 467] width 41 height 17
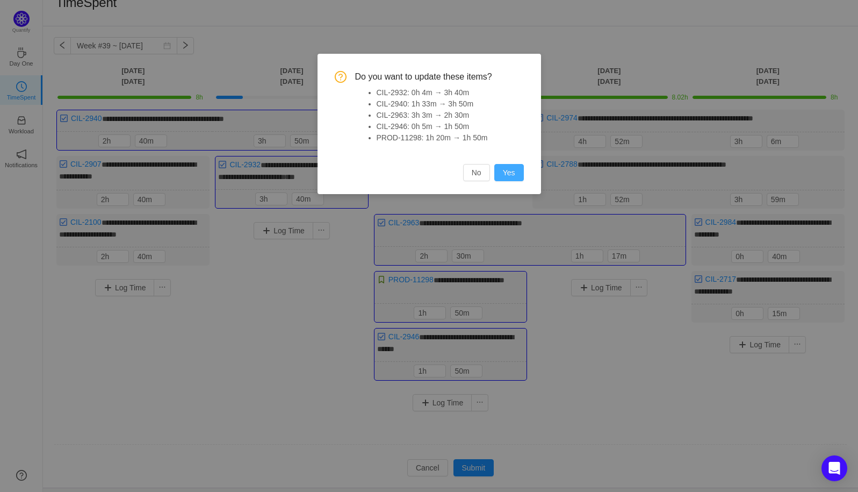
click at [510, 170] on button "Yes" at bounding box center [509, 172] width 30 height 17
type input "3h"
type input "3m"
type input "1h"
type input "33m"
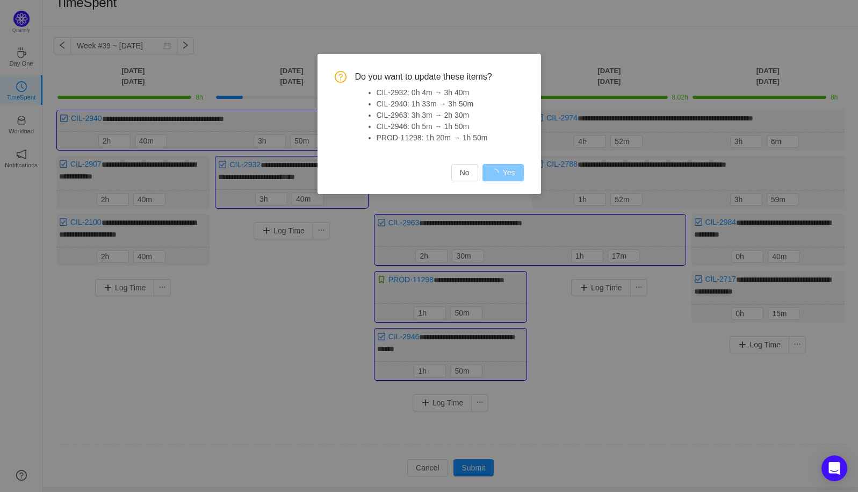
type input "0h"
type input "5m"
type input "0h"
type input "4m"
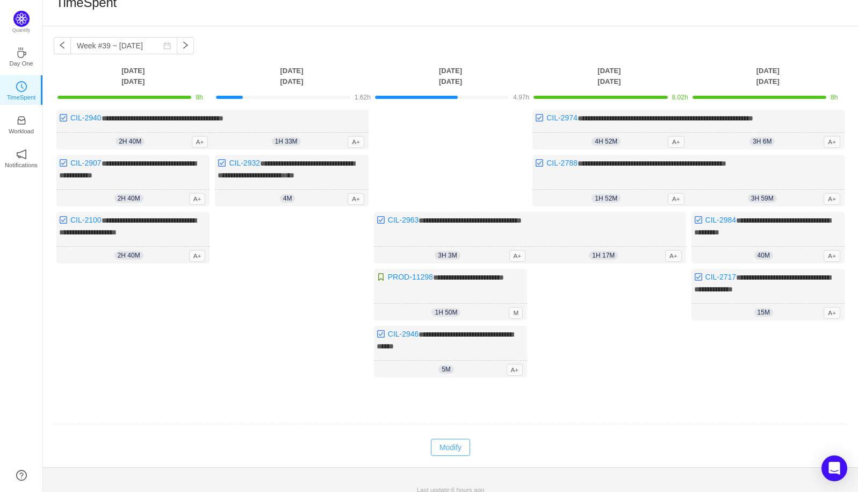
click at [451, 447] on button "Modify" at bounding box center [450, 446] width 39 height 17
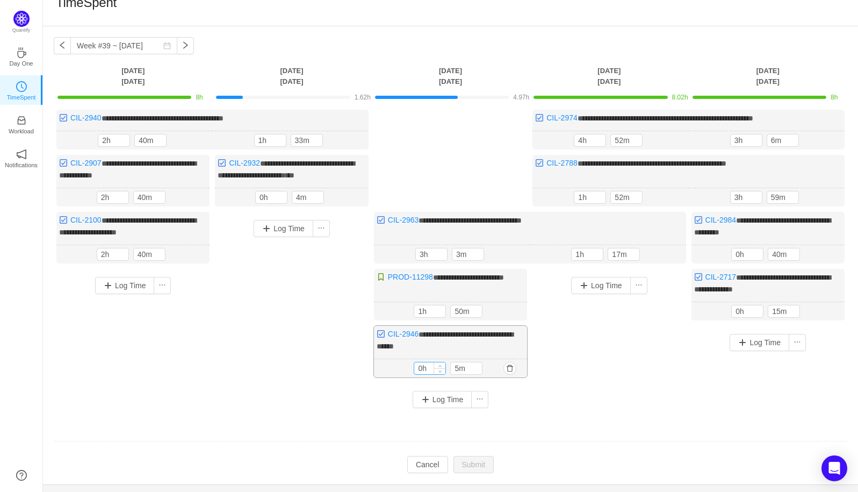
click at [417, 362] on input "0h" at bounding box center [429, 368] width 31 height 12
type input "1h"
click at [459, 363] on input "5m" at bounding box center [466, 369] width 31 height 12
type input "50m"
click at [463, 248] on input "3m" at bounding box center [467, 254] width 31 height 12
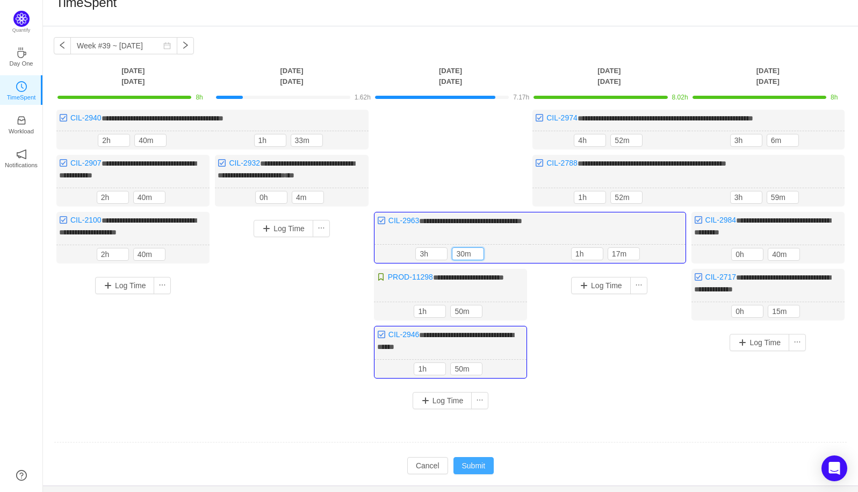
type input "30m"
click at [474, 460] on button "Submit" at bounding box center [473, 465] width 41 height 17
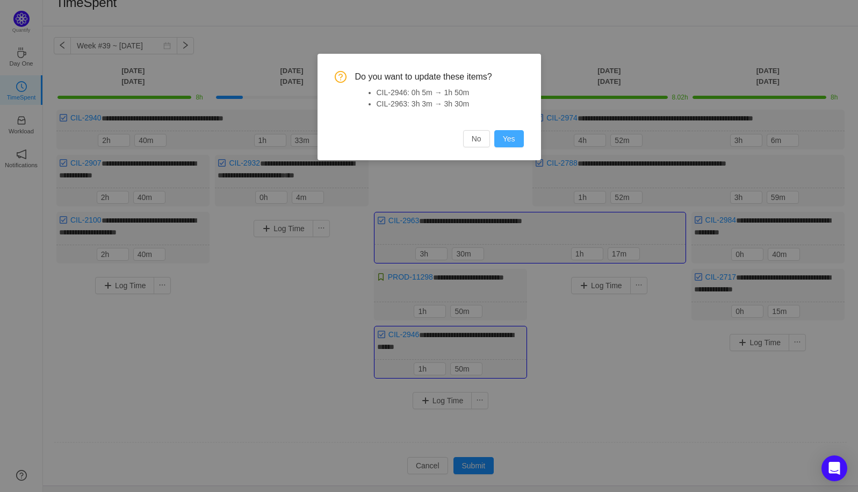
click at [508, 141] on button "Yes" at bounding box center [509, 138] width 30 height 17
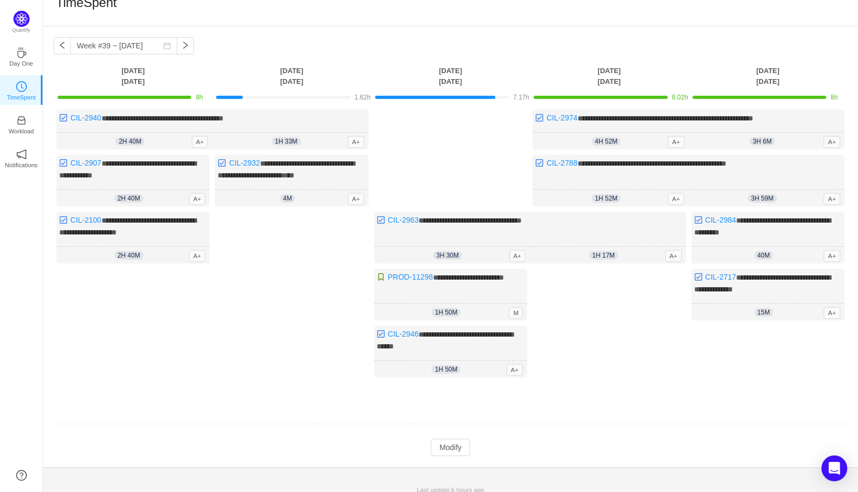
scroll to position [17, 0]
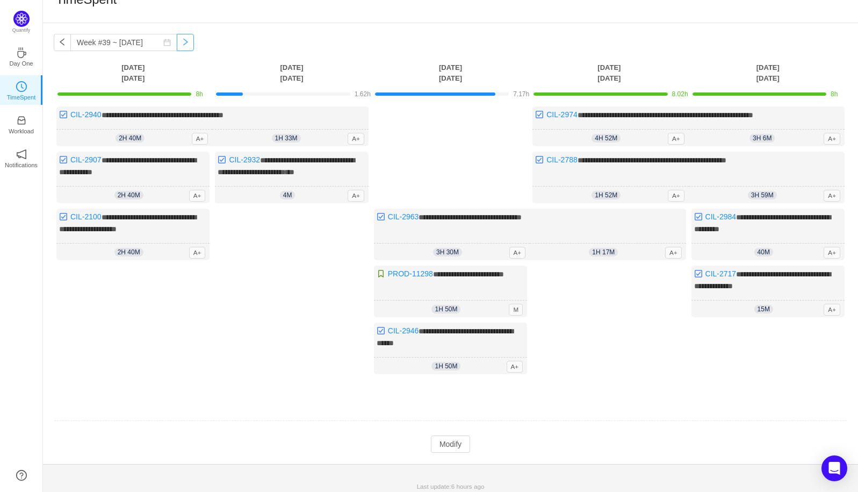
click at [177, 44] on button "button" at bounding box center [185, 42] width 17 height 17
type input "Week #40 ~ [DATE]"
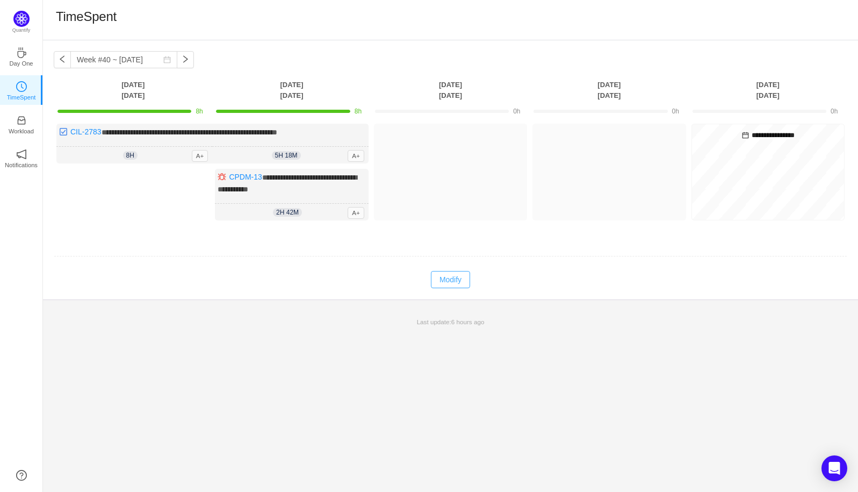
click at [455, 280] on button "Modify" at bounding box center [450, 279] width 39 height 17
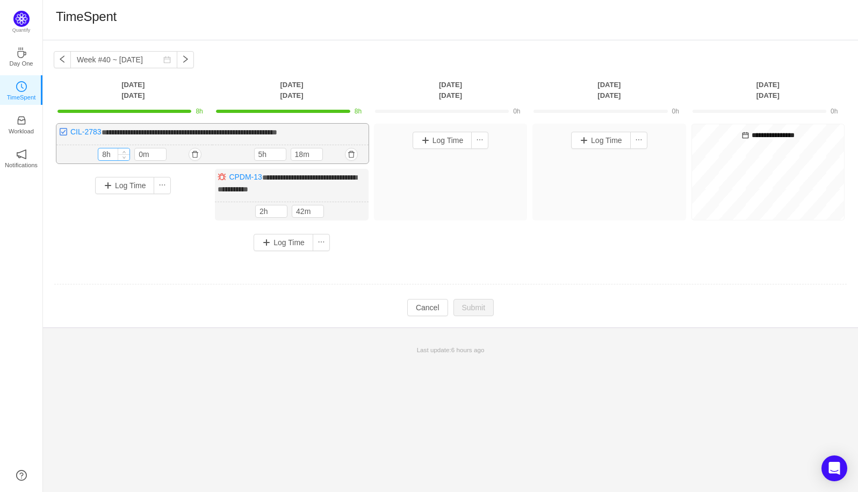
click at [106, 156] on input "8h" at bounding box center [113, 154] width 31 height 12
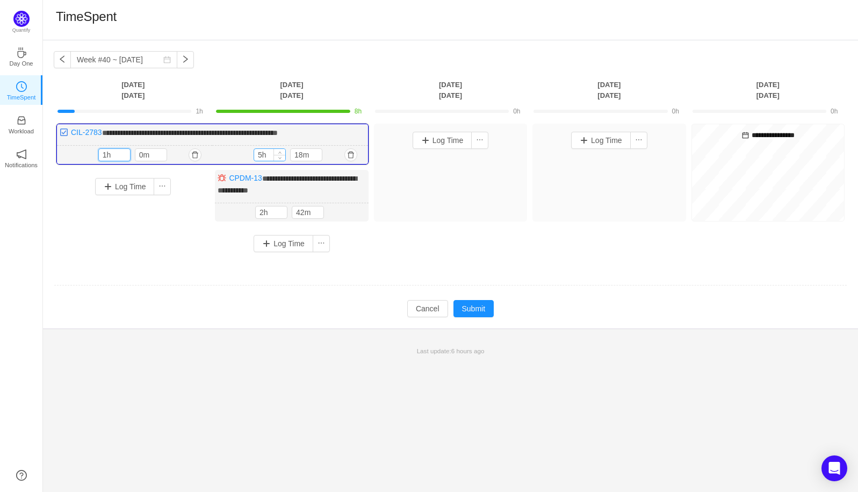
type input "1h"
click at [263, 155] on input "5h" at bounding box center [269, 155] width 31 height 12
type input "1h"
click at [301, 156] on input "18m" at bounding box center [306, 155] width 31 height 12
click at [305, 154] on input "18m" at bounding box center [306, 155] width 31 height 12
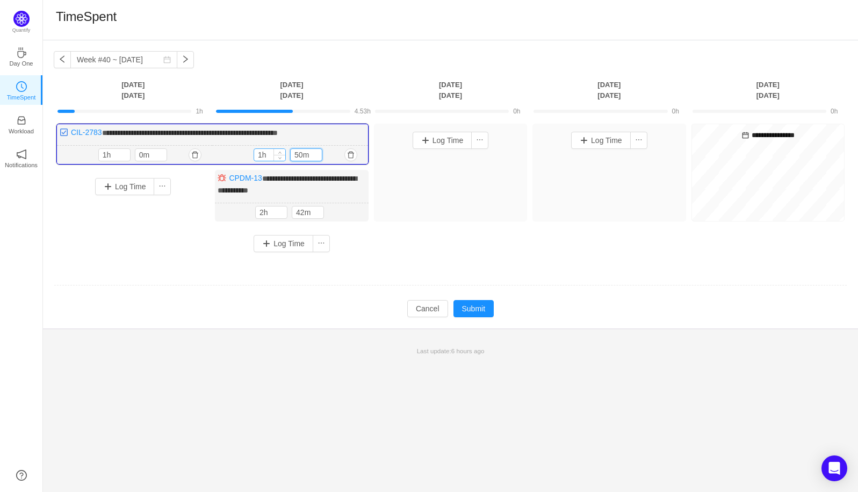
type input "50m"
click at [271, 153] on input "1h" at bounding box center [269, 155] width 31 height 12
click at [262, 154] on input "1h" at bounding box center [269, 155] width 31 height 12
type input "0h"
click at [281, 241] on button "Log Time" at bounding box center [284, 243] width 60 height 17
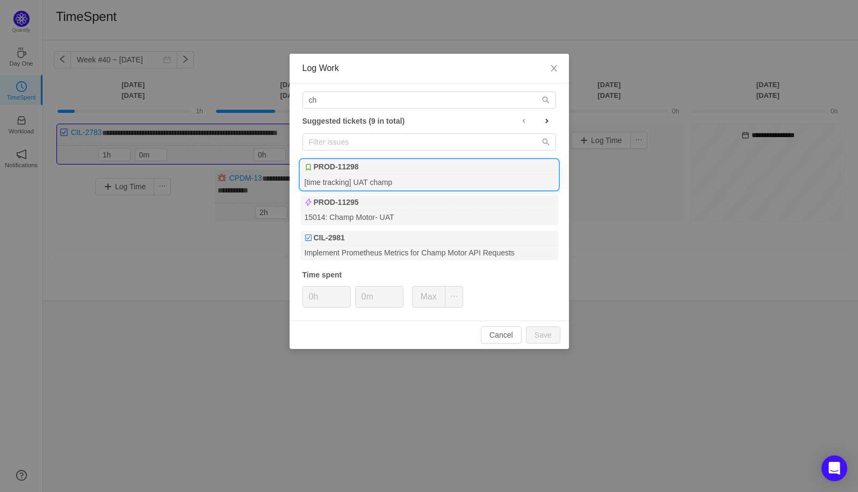
click at [374, 165] on div "PROD-11298" at bounding box center [429, 167] width 258 height 15
type input "4h"
click at [363, 299] on input "0m" at bounding box center [379, 296] width 47 height 20
type input "20m"
click at [543, 335] on button "Save" at bounding box center [543, 334] width 34 height 17
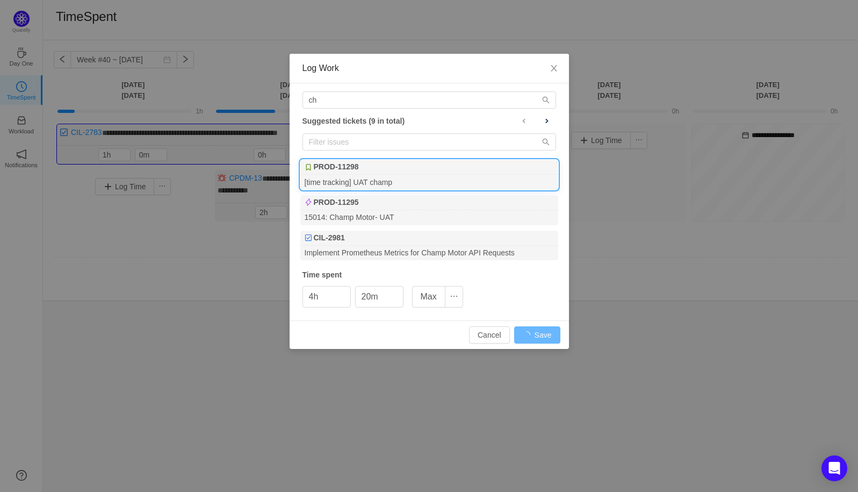
type input "0h"
type input "0m"
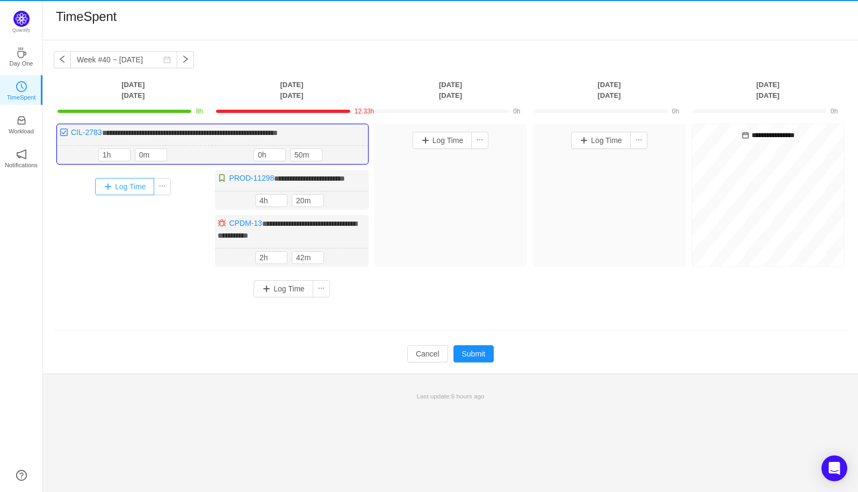
click at [120, 187] on button "Log Time" at bounding box center [125, 186] width 60 height 17
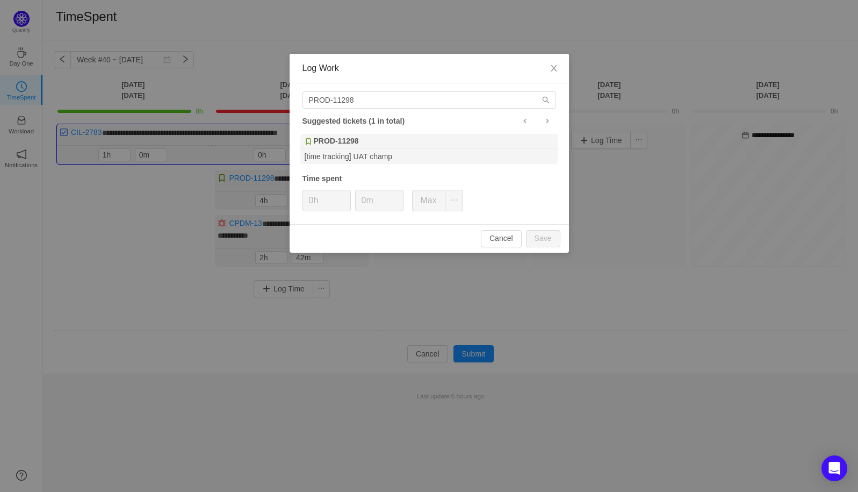
click at [171, 221] on div "Log Work PROD-11298 Suggested tickets (1 in total) PROD-11298 [time tracking] U…" at bounding box center [429, 246] width 858 height 492
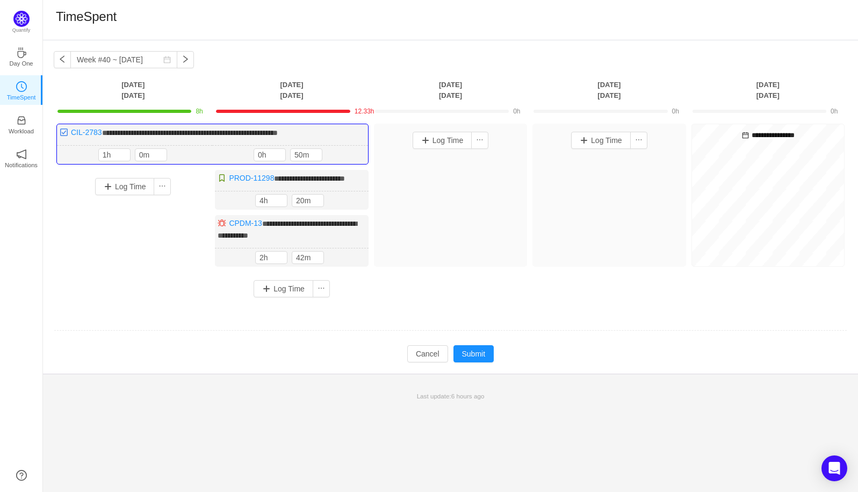
click at [197, 230] on div "Log Time" at bounding box center [132, 225] width 153 height 110
click at [133, 185] on button "Log Time" at bounding box center [125, 186] width 60 height 17
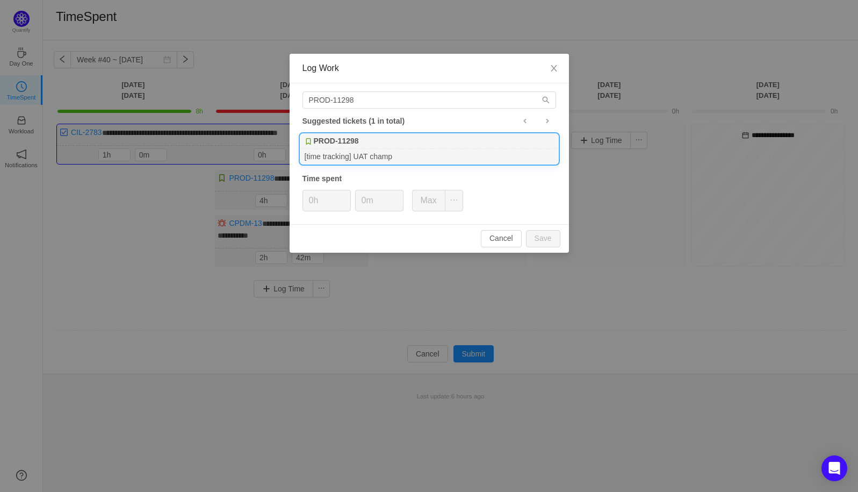
click at [344, 149] on div "[time tracking] UAT champ" at bounding box center [429, 156] width 258 height 15
type input "4h"
click at [360, 203] on input "0m" at bounding box center [379, 200] width 47 height 20
type input "50m"
click at [545, 240] on button "Save" at bounding box center [543, 238] width 34 height 17
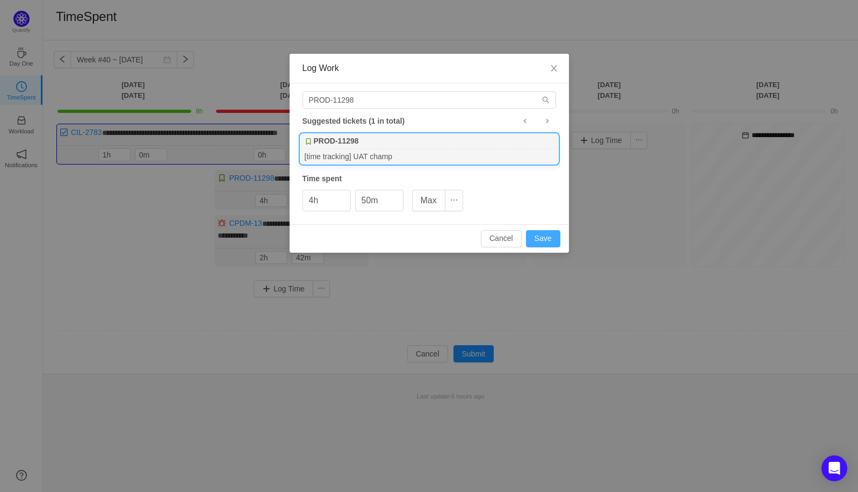
type input "0h"
type input "0m"
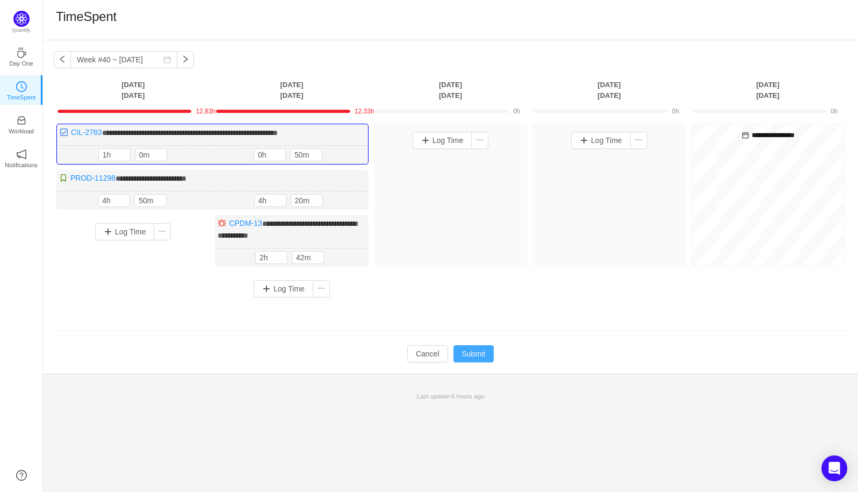
click at [473, 352] on button "Submit" at bounding box center [473, 353] width 41 height 17
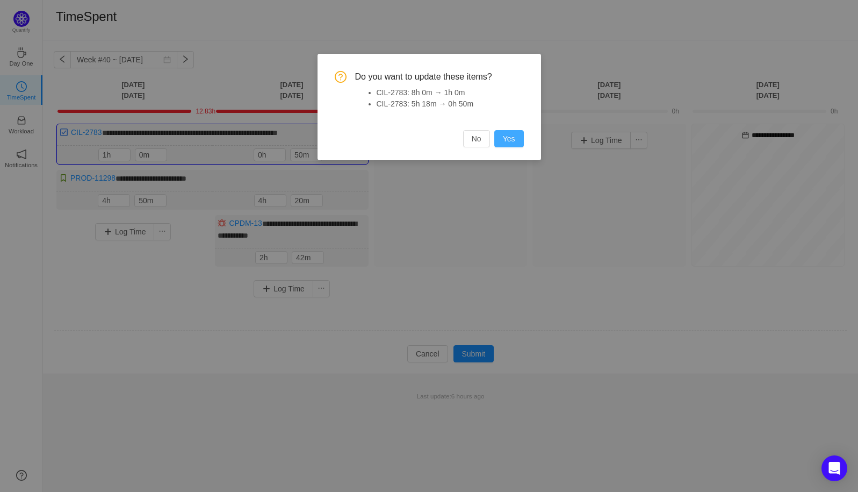
click at [514, 133] on button "Yes" at bounding box center [509, 138] width 30 height 17
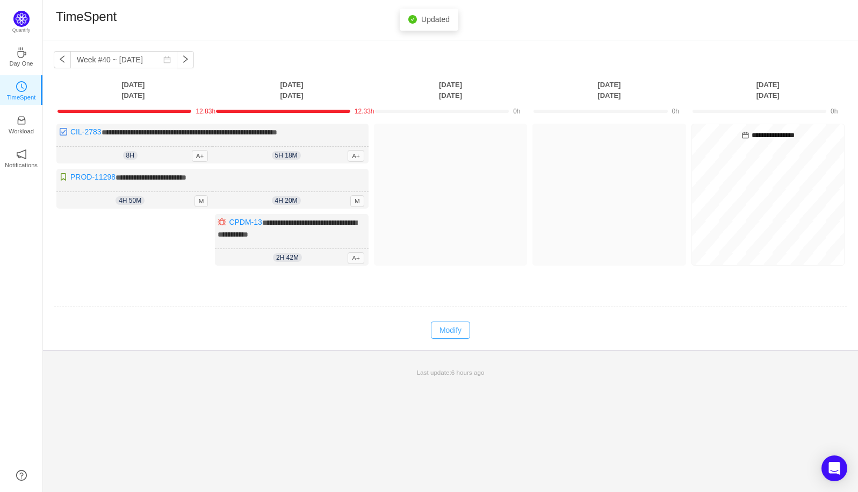
click at [453, 330] on button "Modify" at bounding box center [450, 329] width 39 height 17
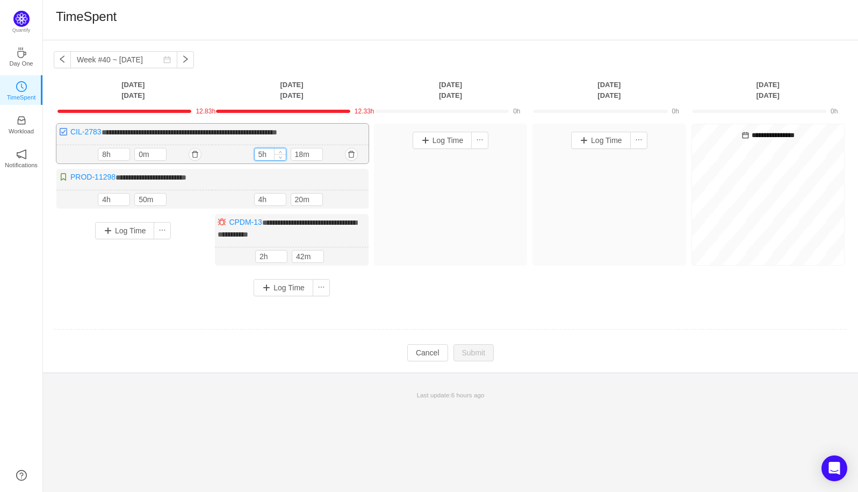
click at [259, 155] on input "5h" at bounding box center [270, 154] width 31 height 12
click at [262, 155] on input "5h" at bounding box center [270, 154] width 31 height 12
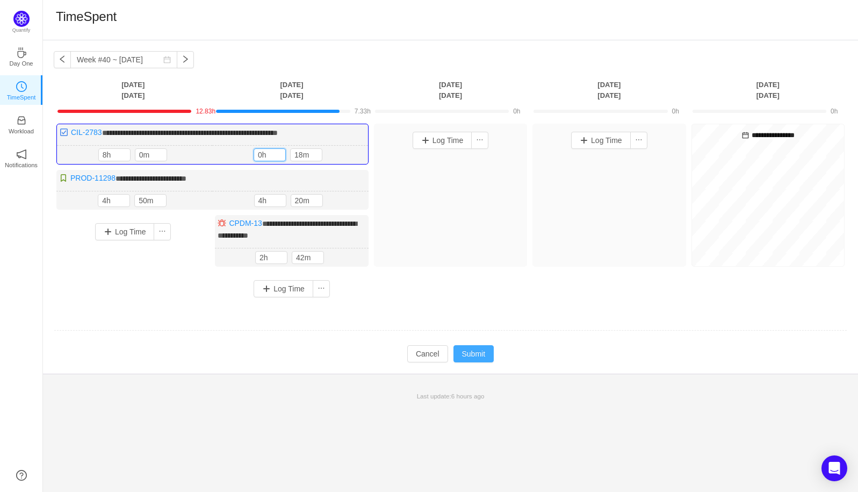
type input "0h"
click at [481, 348] on button "Submit" at bounding box center [473, 353] width 41 height 17
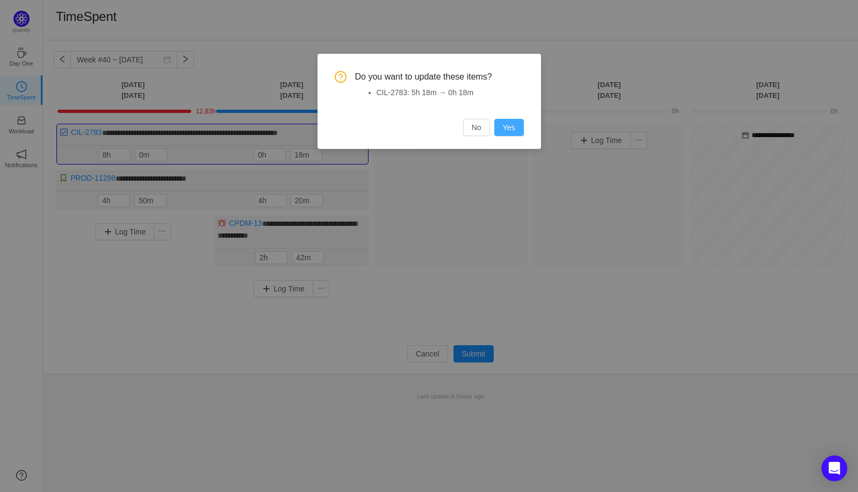
click at [511, 128] on button "Yes" at bounding box center [509, 127] width 30 height 17
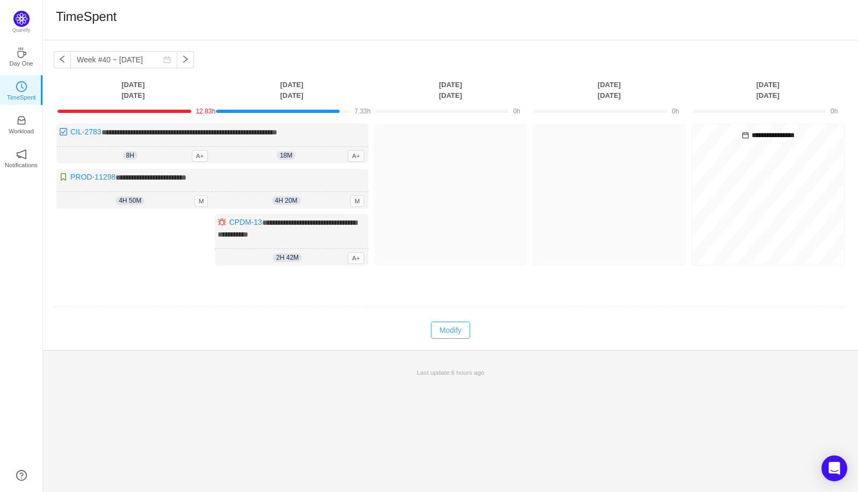
click at [446, 330] on button "Modify" at bounding box center [450, 329] width 39 height 17
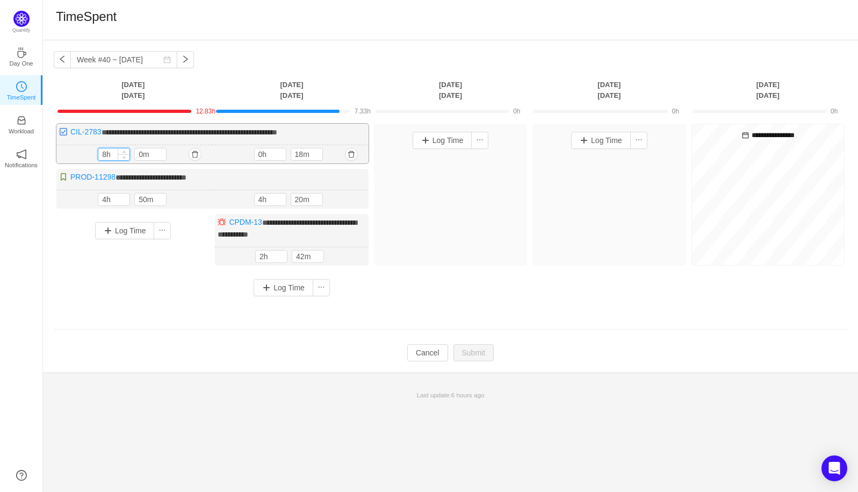
click at [104, 155] on input "8h" at bounding box center [113, 154] width 31 height 12
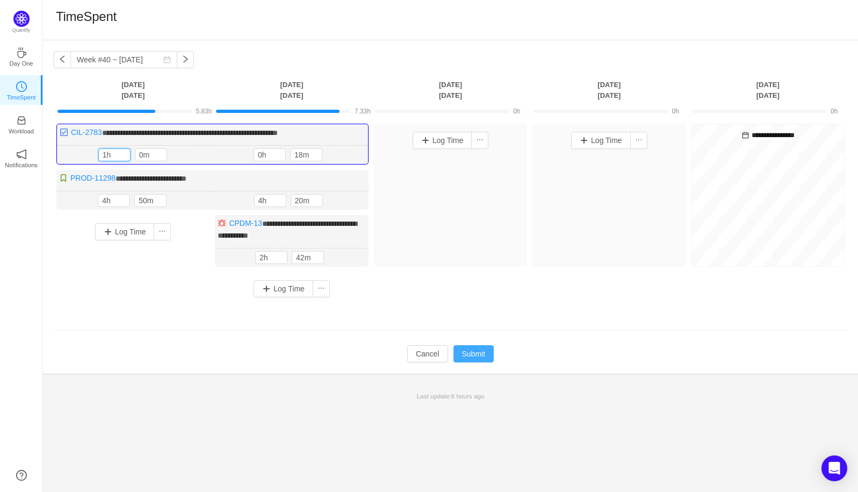
type input "1h"
click at [477, 356] on button "Submit" at bounding box center [473, 353] width 41 height 17
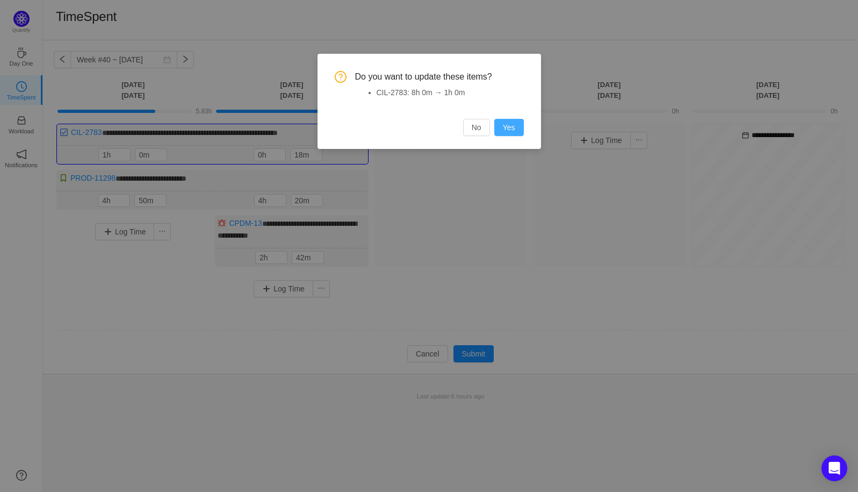
click at [506, 127] on button "Yes" at bounding box center [509, 127] width 30 height 17
